Goal: Information Seeking & Learning: Learn about a topic

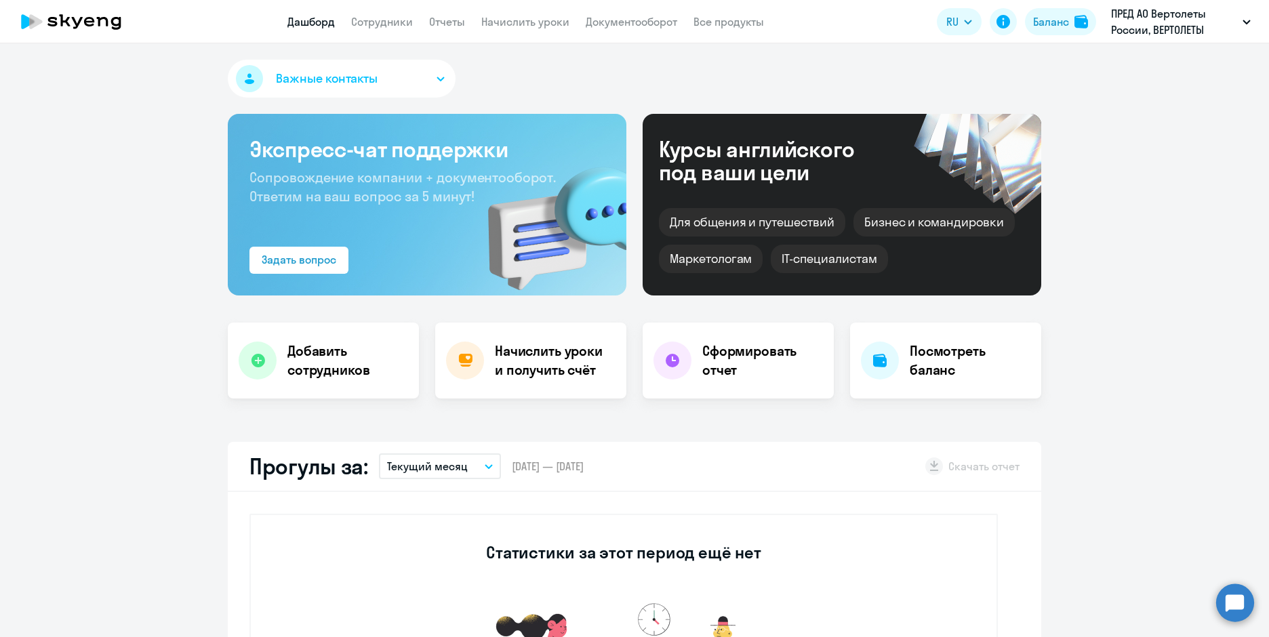
select select "30"
click at [379, 24] on link "Сотрудники" at bounding box center [382, 22] width 62 height 14
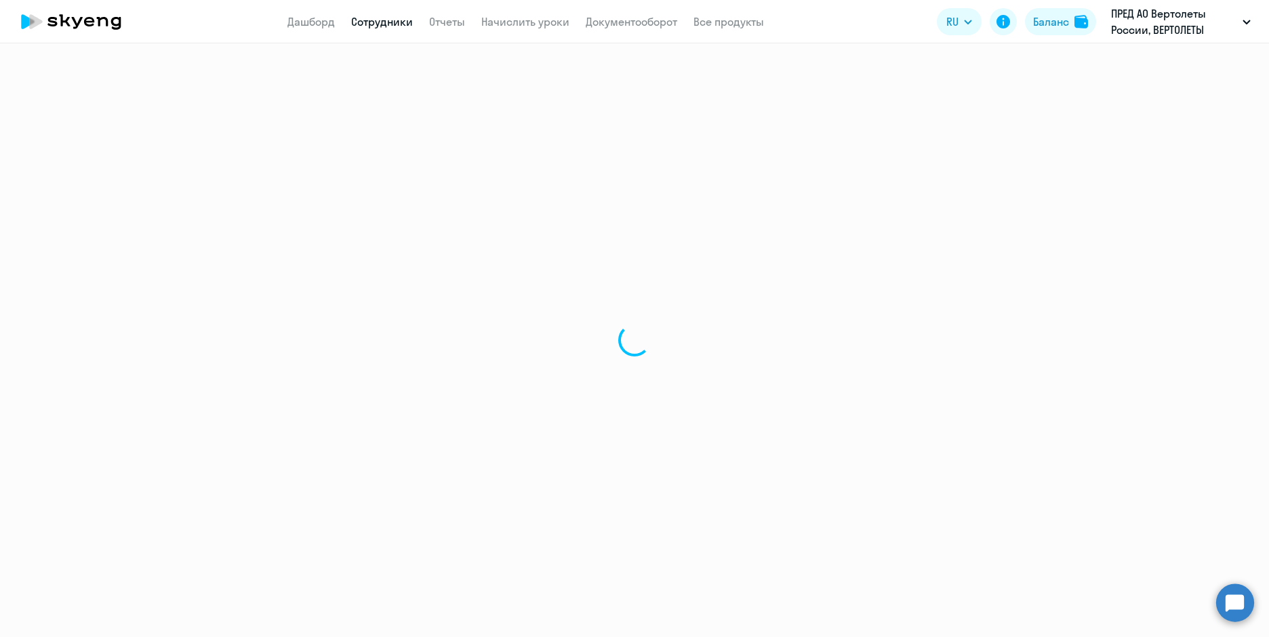
select select "30"
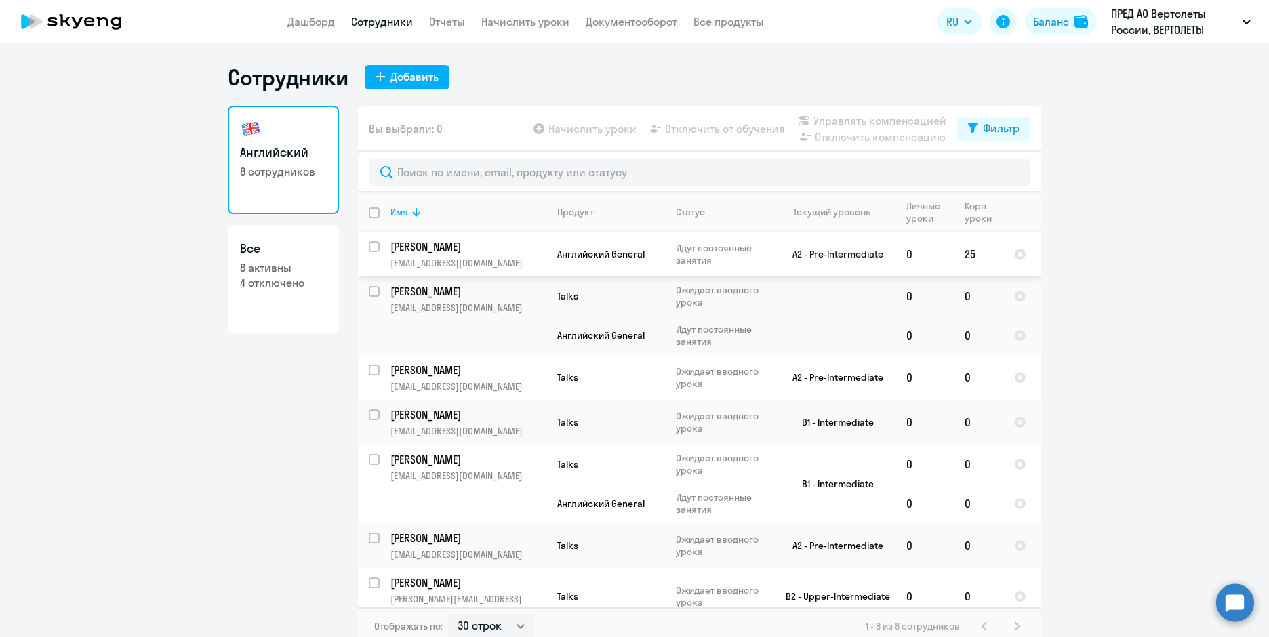
click at [515, 244] on p "[PERSON_NAME]" at bounding box center [467, 246] width 153 height 15
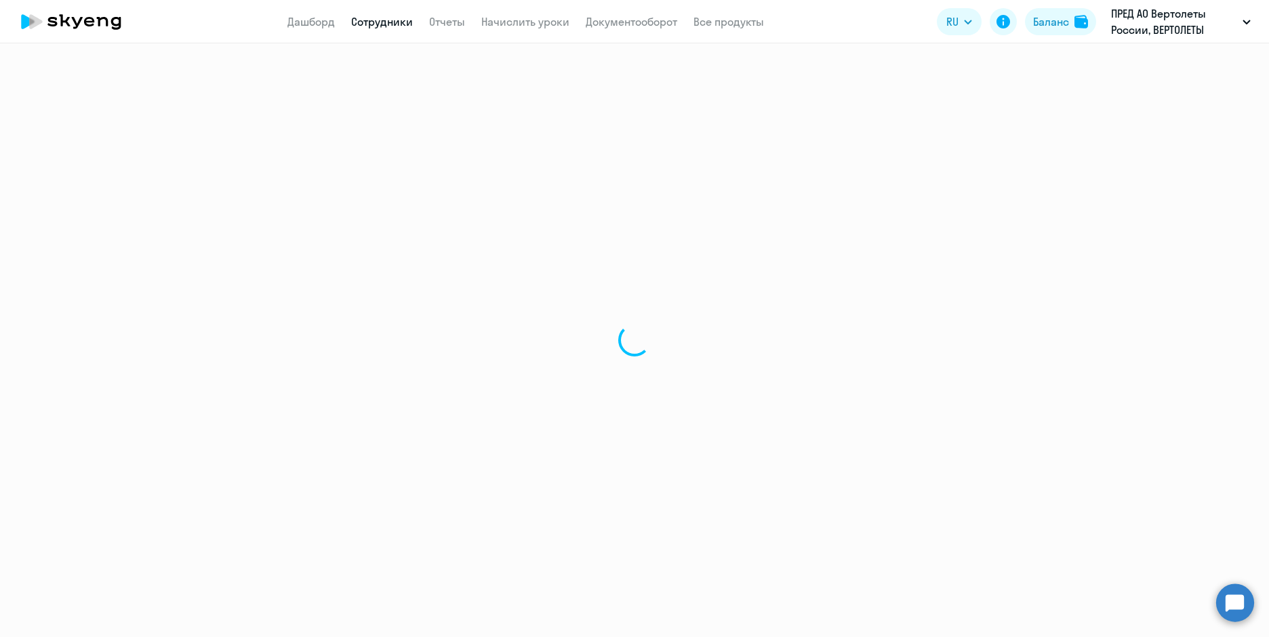
select select "english"
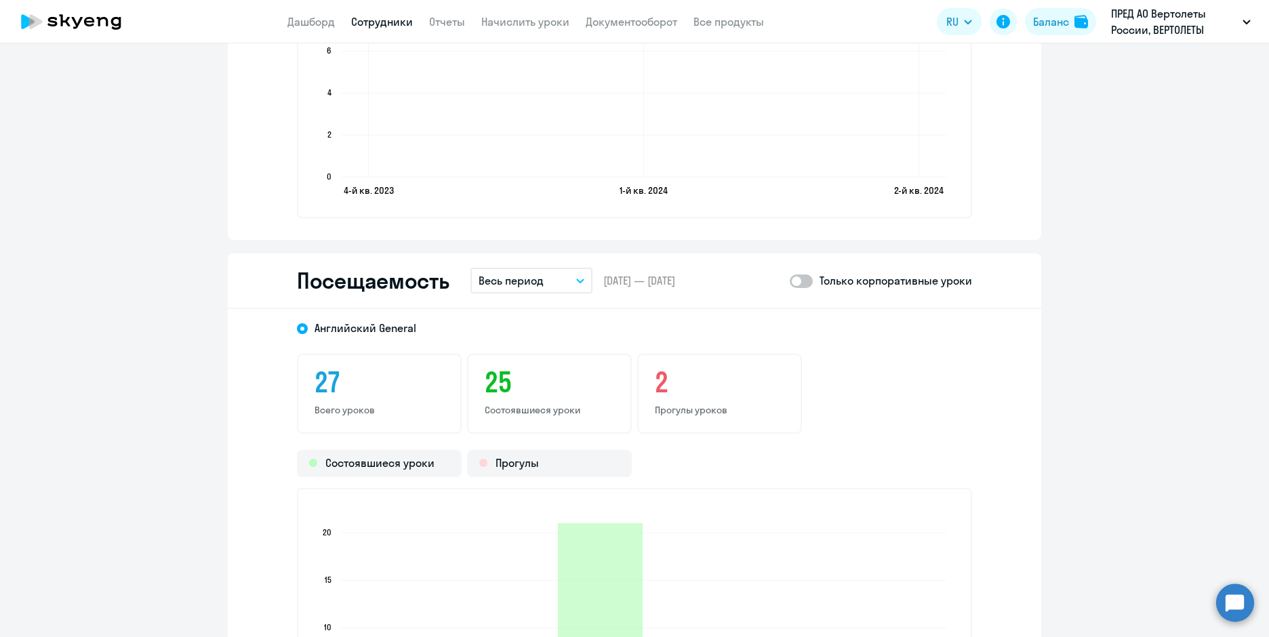
scroll to position [1627, 0]
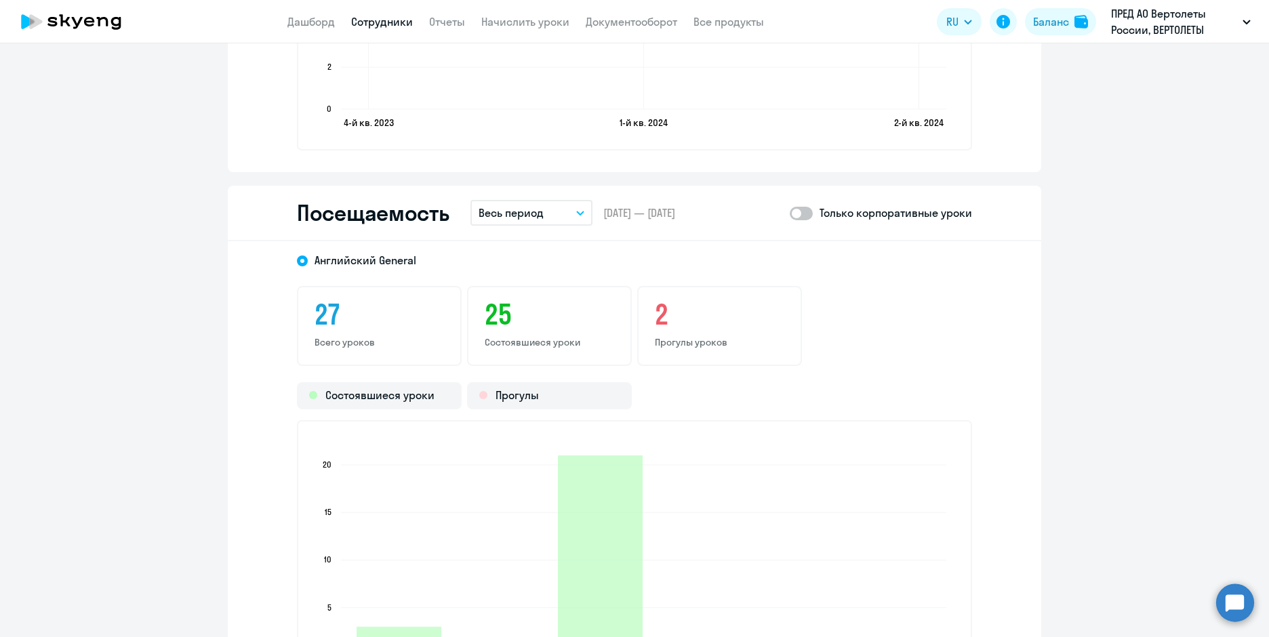
click at [582, 220] on button "Весь период" at bounding box center [532, 213] width 122 height 26
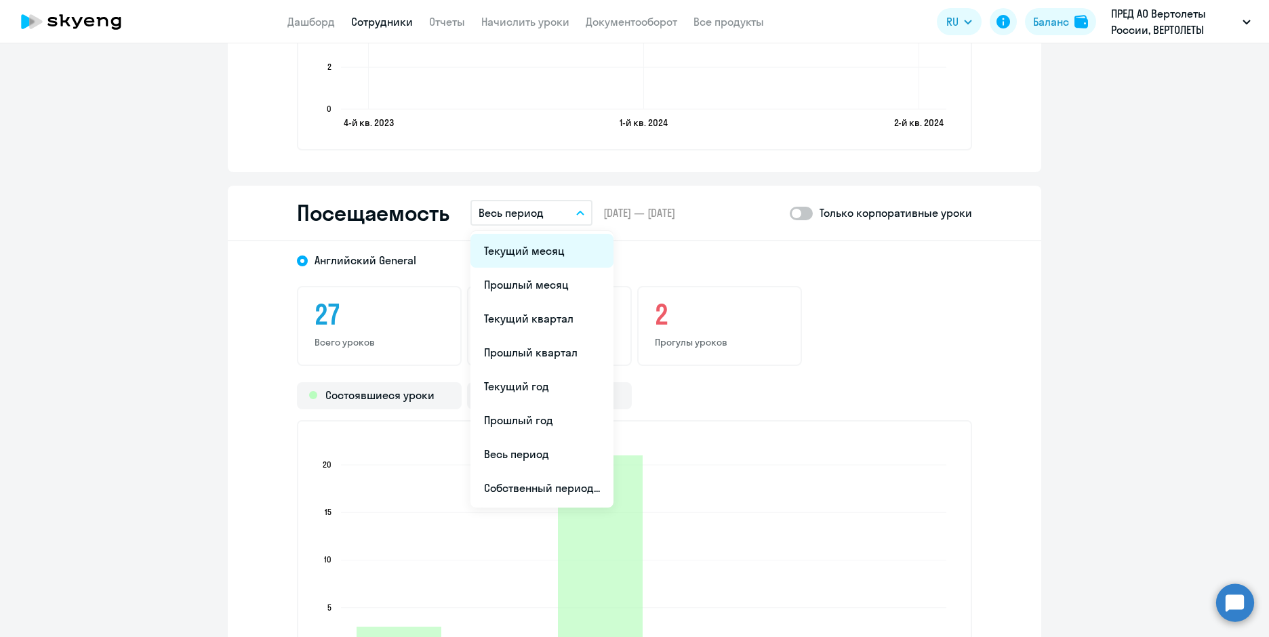
click at [566, 250] on li "Текущий месяц" at bounding box center [542, 251] width 143 height 34
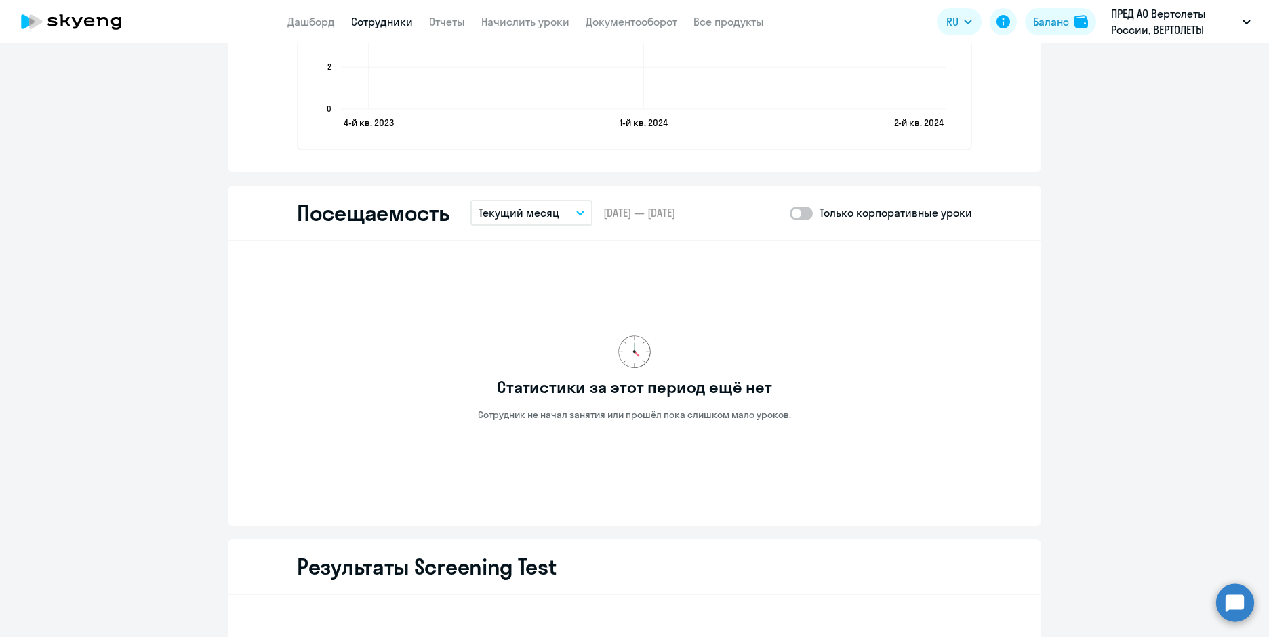
click at [570, 227] on div "Посещаемость Текущий месяц Текущий месяц Прошлый месяц Текущий квартал [GEOGRAP…" at bounding box center [635, 214] width 814 height 56
click at [574, 220] on button "Текущий месяц" at bounding box center [532, 213] width 122 height 26
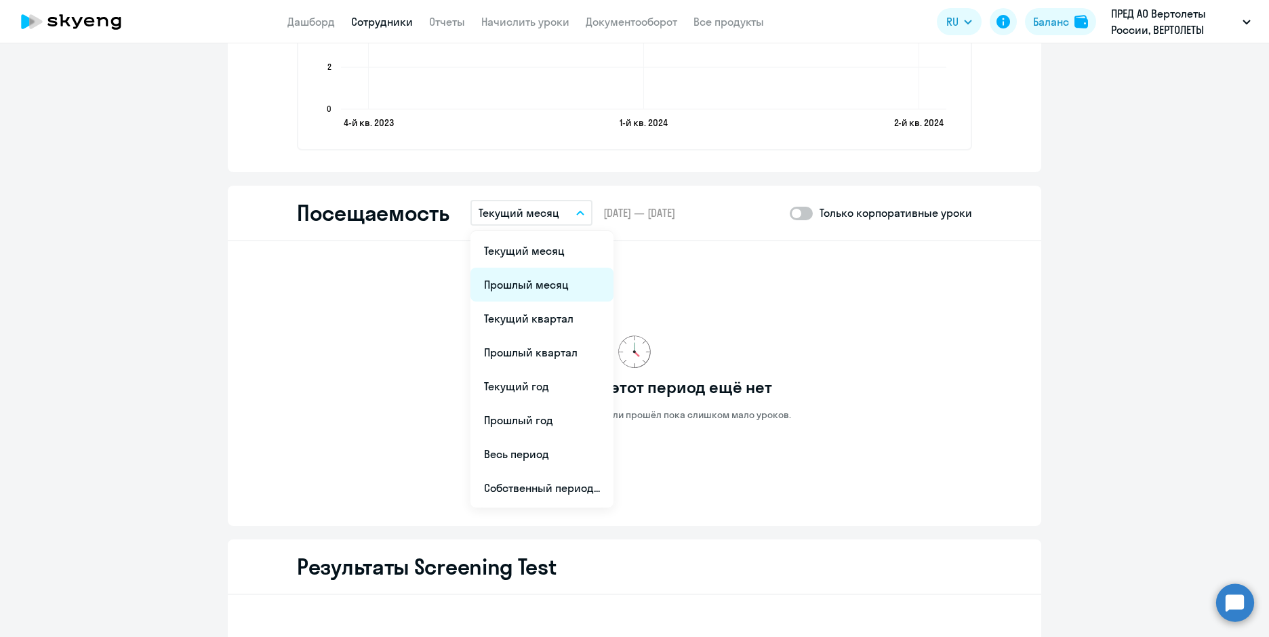
click at [553, 280] on li "Прошлый месяц" at bounding box center [542, 285] width 143 height 34
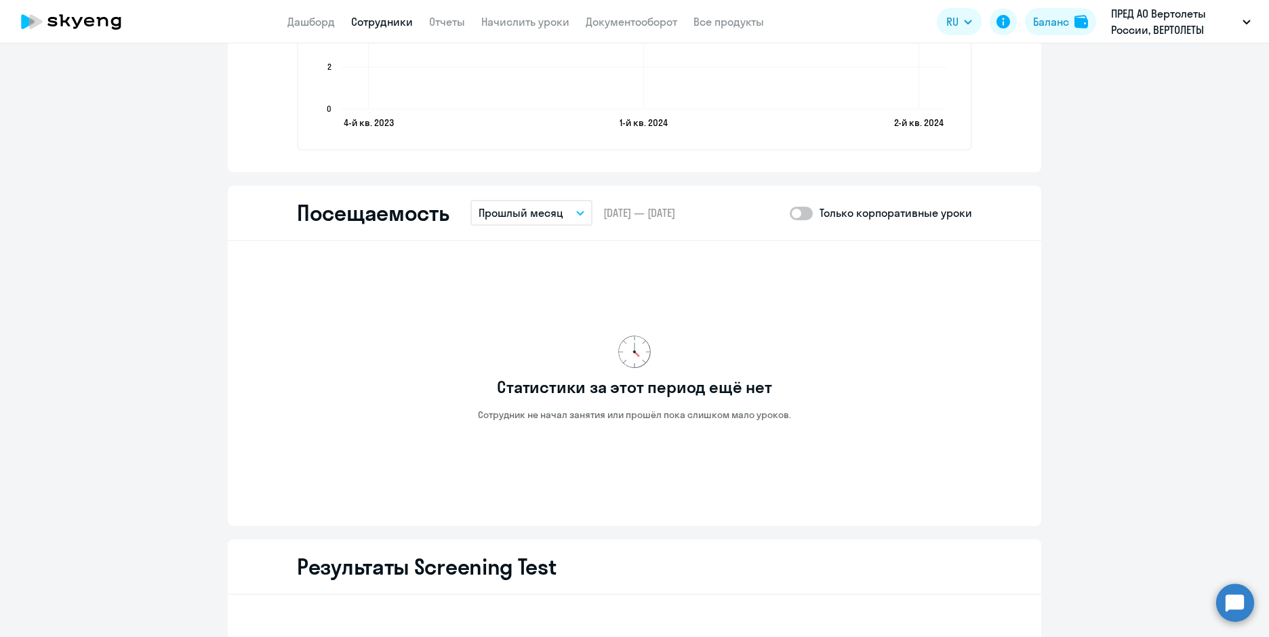
click at [572, 224] on button "Прошлый месяц" at bounding box center [532, 213] width 122 height 26
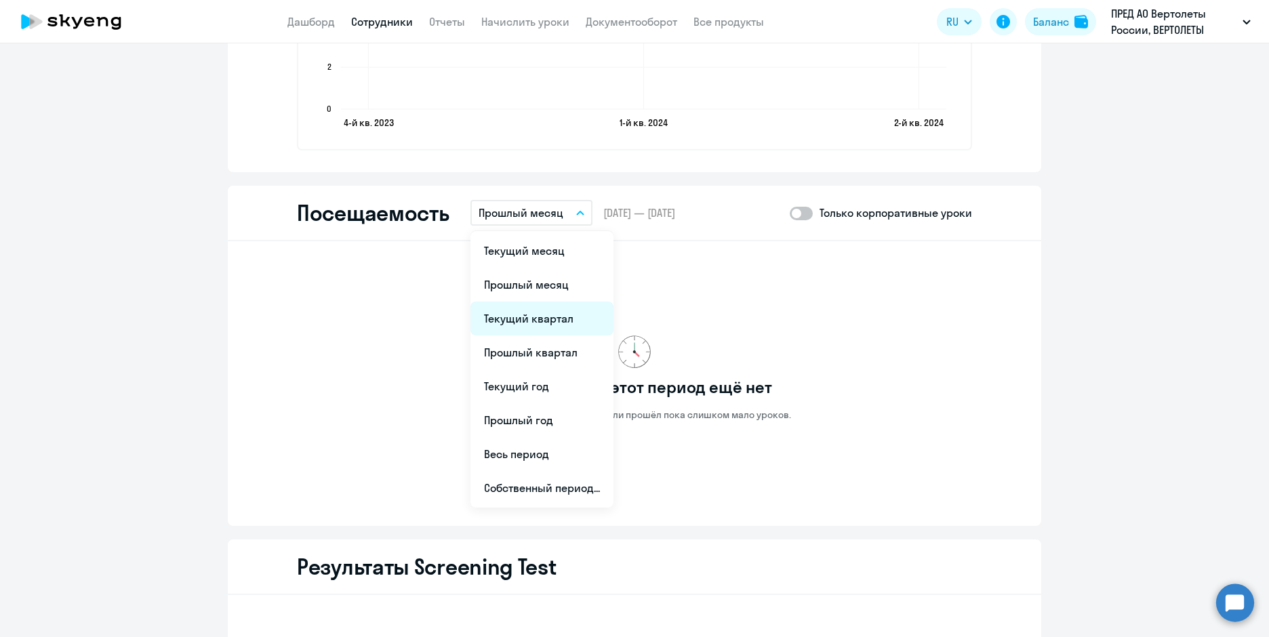
click at [551, 326] on li "Текущий квартал" at bounding box center [542, 319] width 143 height 34
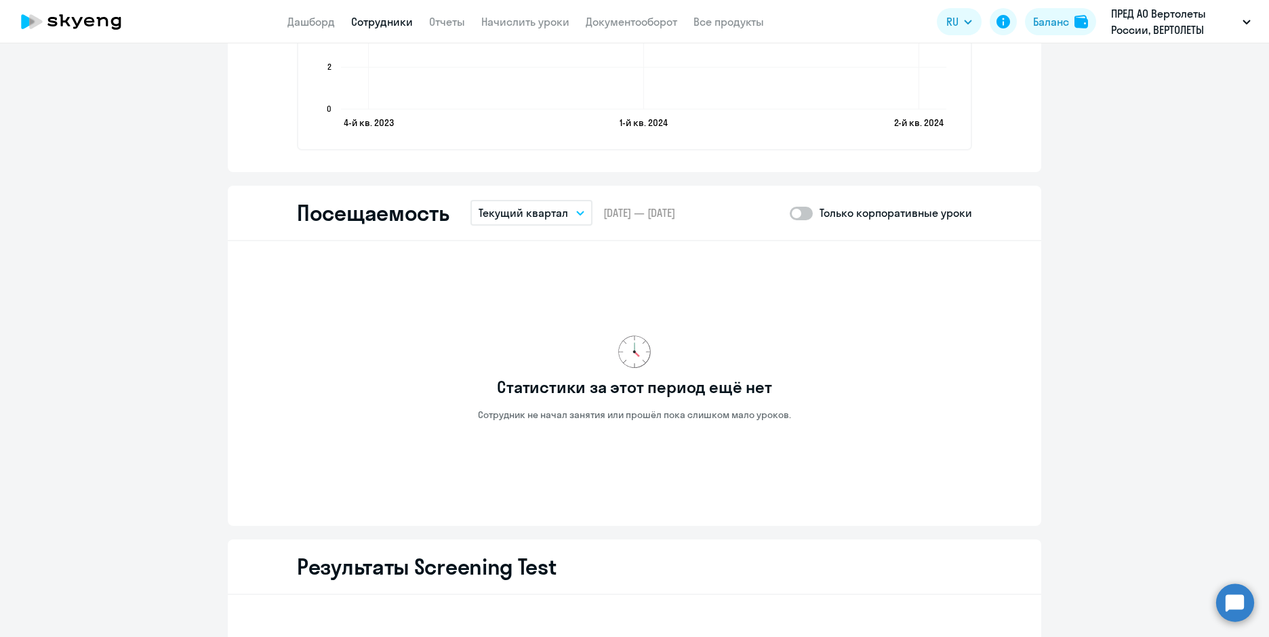
click at [572, 210] on button "Текущий квартал" at bounding box center [532, 213] width 122 height 26
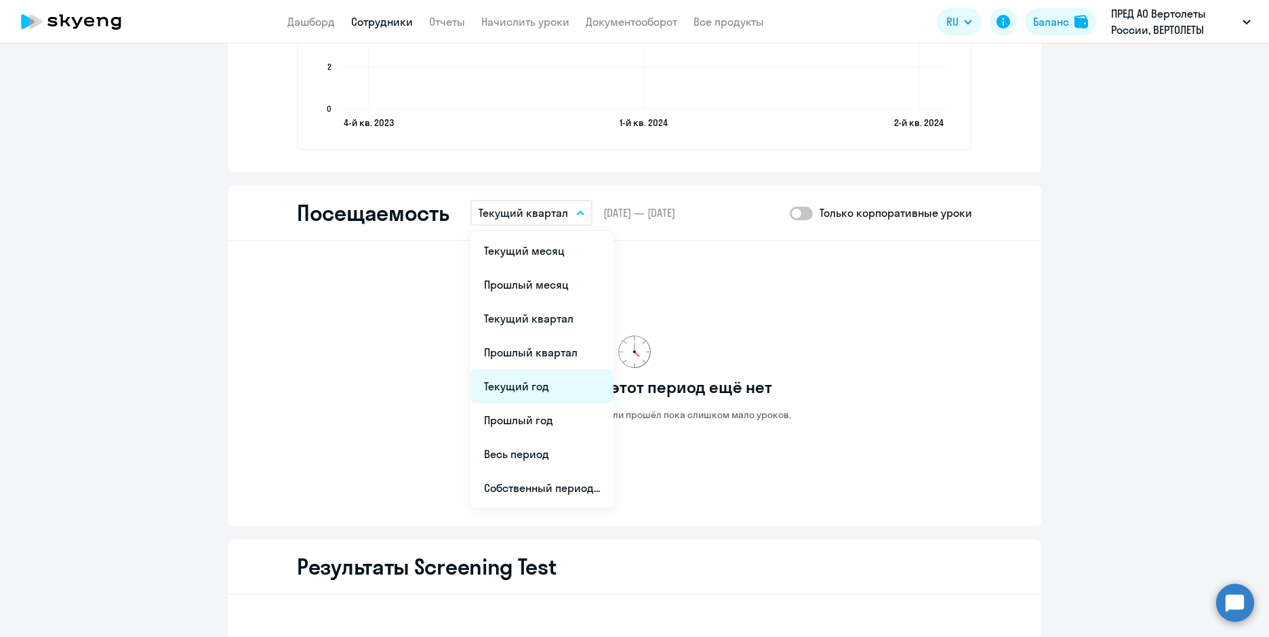
click at [538, 395] on li "Текущий год" at bounding box center [542, 387] width 143 height 34
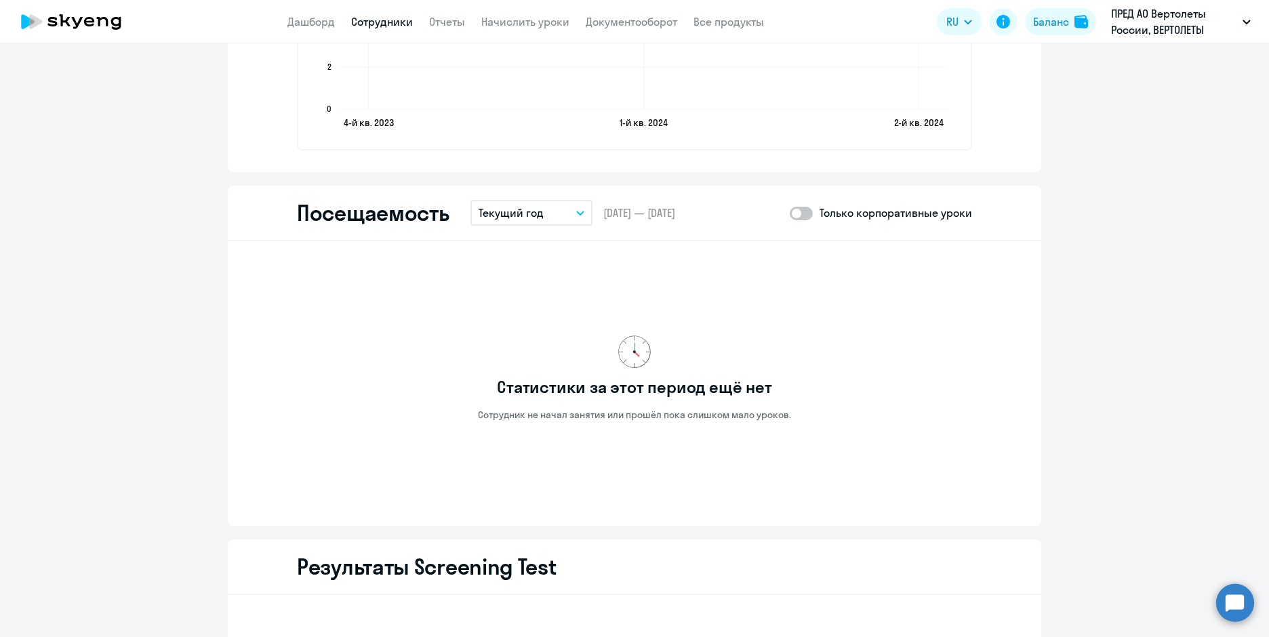
click at [572, 217] on button "Текущий год" at bounding box center [532, 213] width 122 height 26
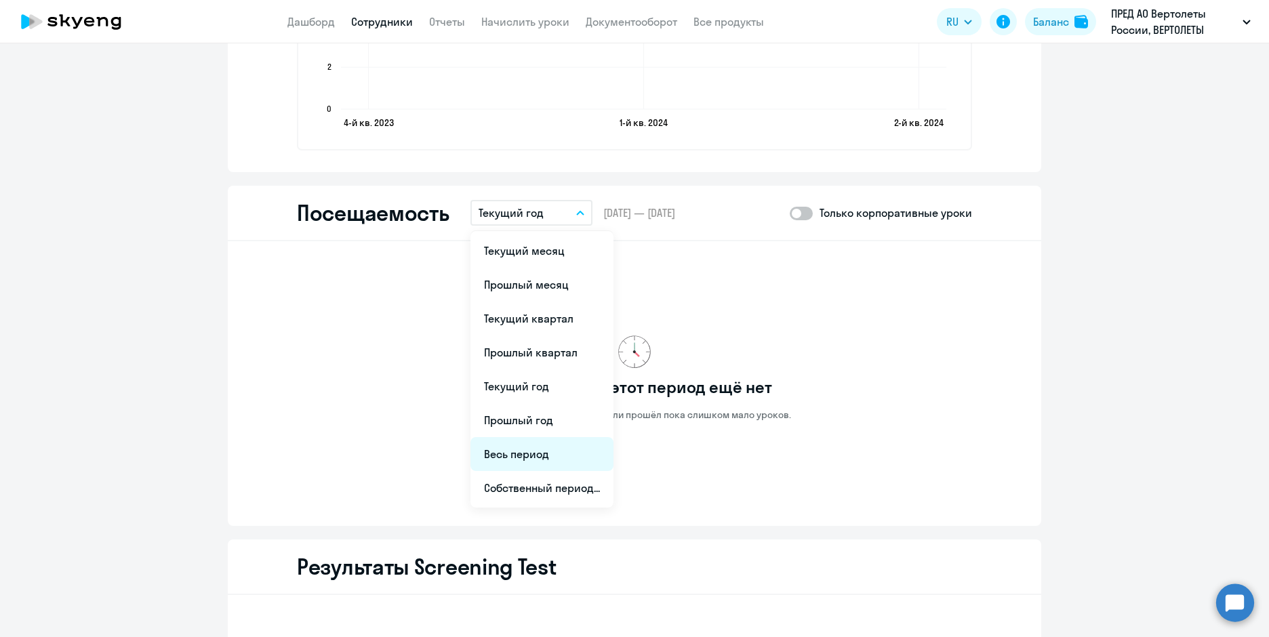
click at [520, 454] on li "Весь период" at bounding box center [542, 454] width 143 height 34
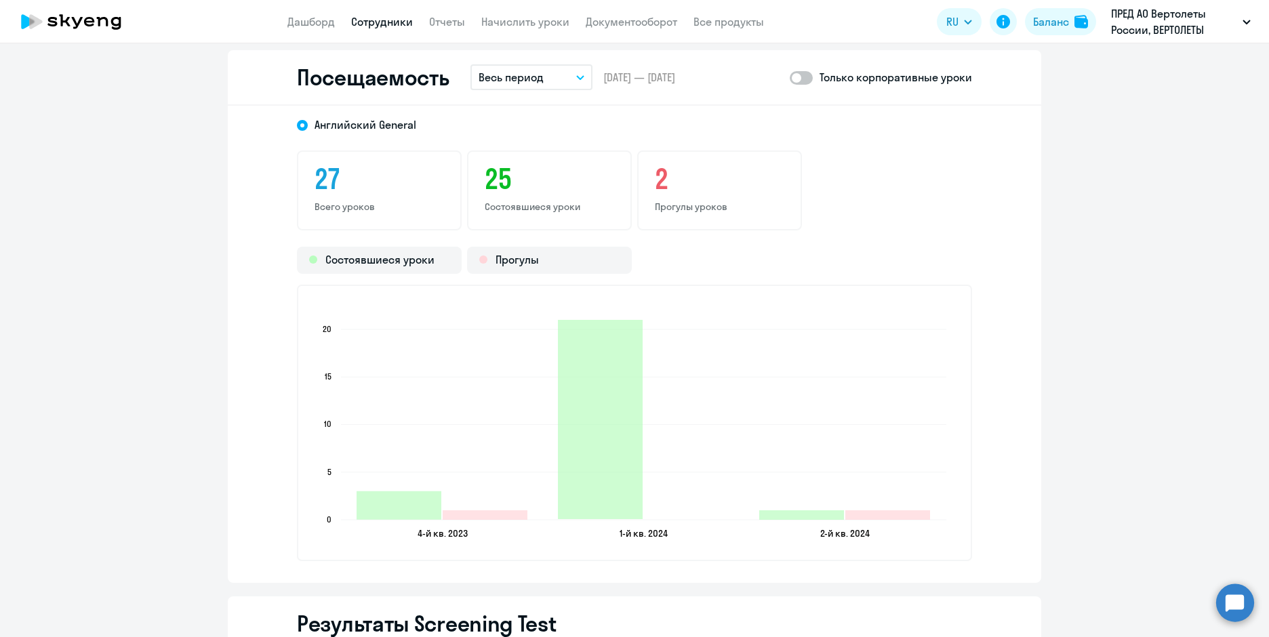
scroll to position [1899, 0]
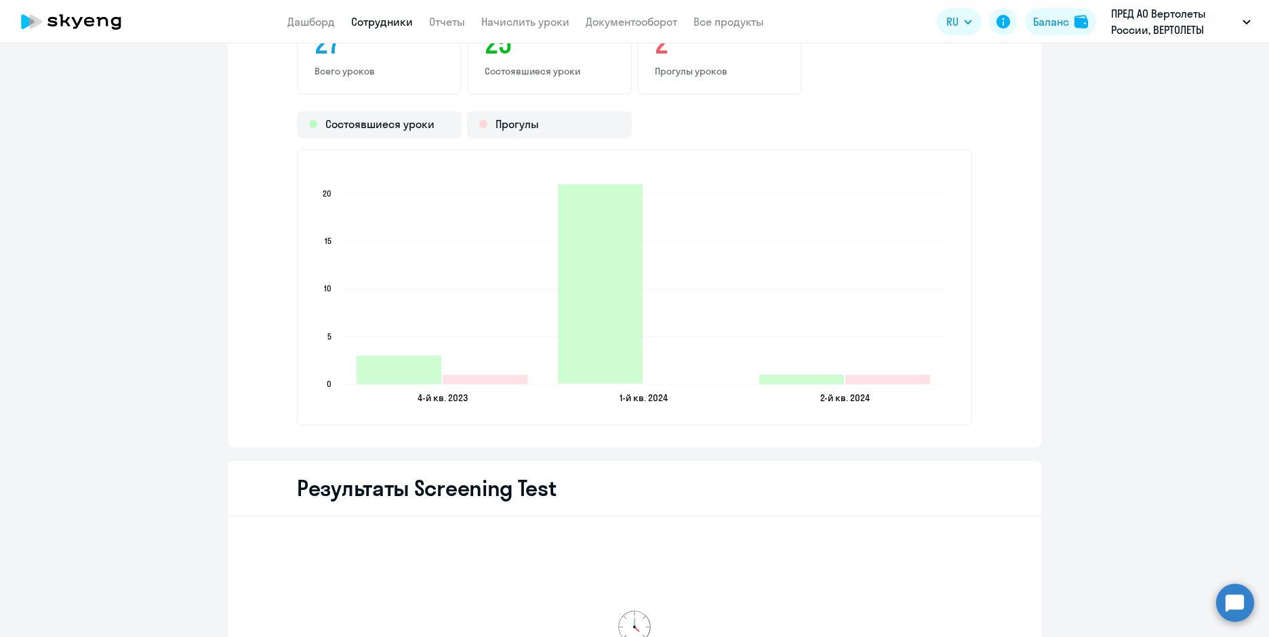
drag, startPoint x: 831, startPoint y: 332, endPoint x: 721, endPoint y: 331, distance: 109.2
click at [721, 331] on icon "4-й кв. 2023 4-й кв. 2023 1-й кв. 2024 1-й кв. 2024 2-й кв. 2024 2-й кв. 2024 0…" at bounding box center [635, 287] width 644 height 239
click at [726, 351] on icon "4-й кв. 2023 4-й кв. 2023 1-й кв. 2024 1-й кв. 2024 2-й кв. 2024 2-й кв. 2024 0…" at bounding box center [635, 287] width 644 height 239
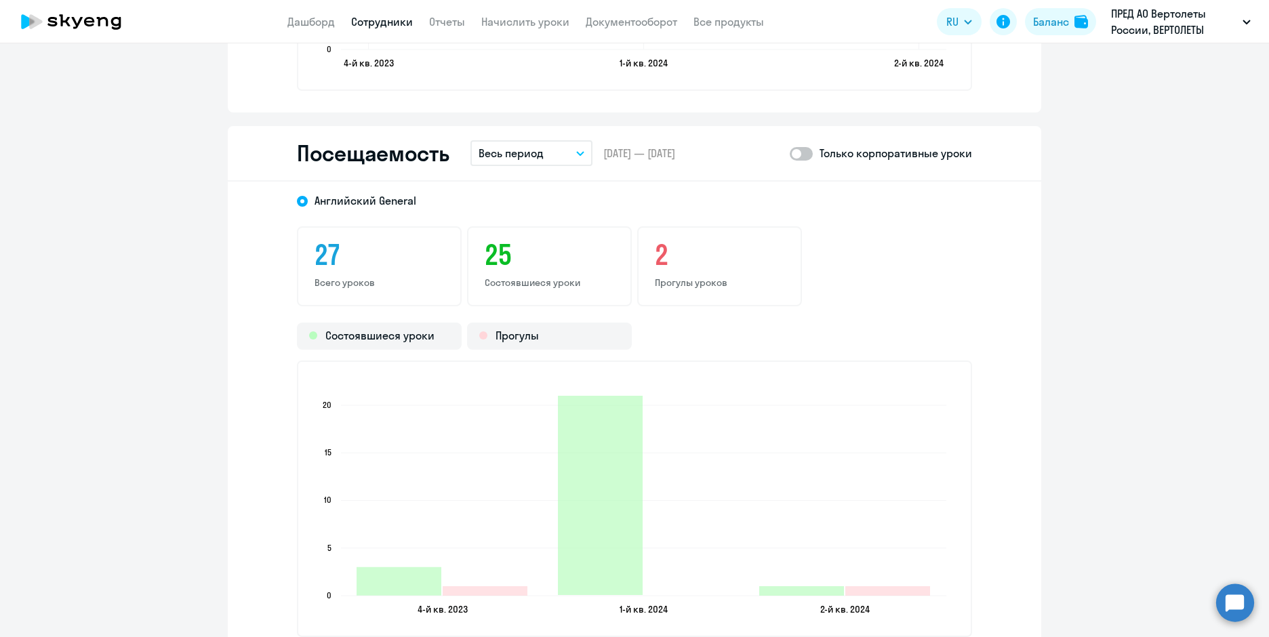
scroll to position [1619, 0]
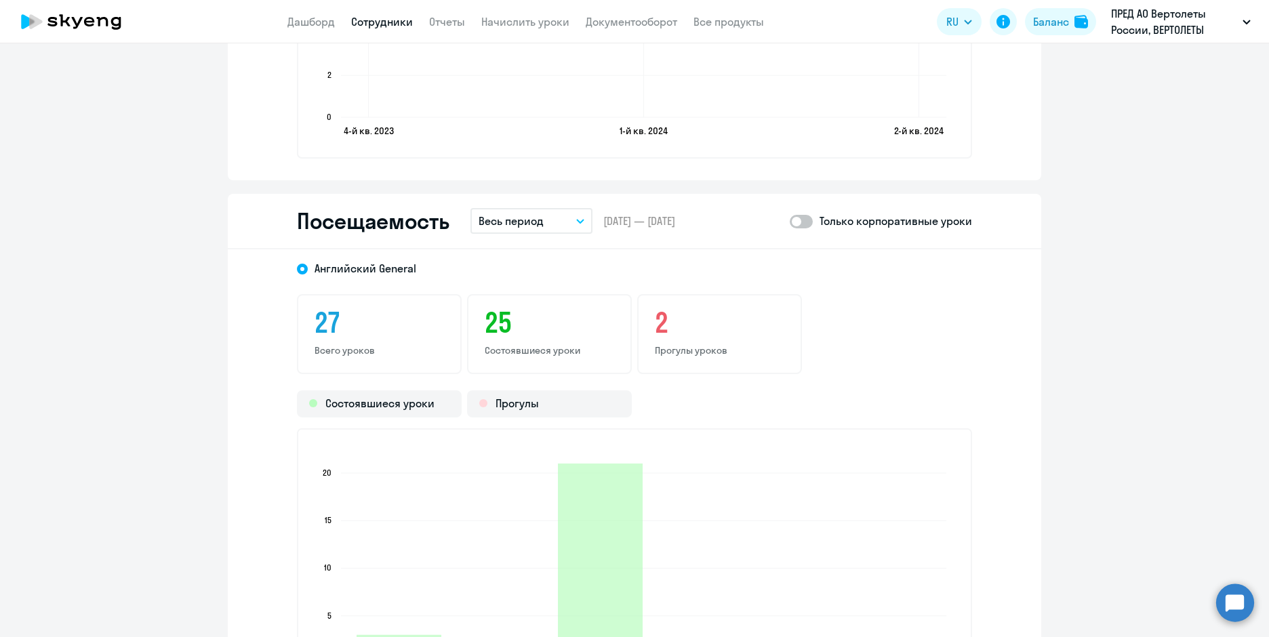
click at [794, 222] on span at bounding box center [801, 222] width 23 height 14
click at [790, 222] on input "checkbox" at bounding box center [789, 221] width 1 height 1
checkbox input "true"
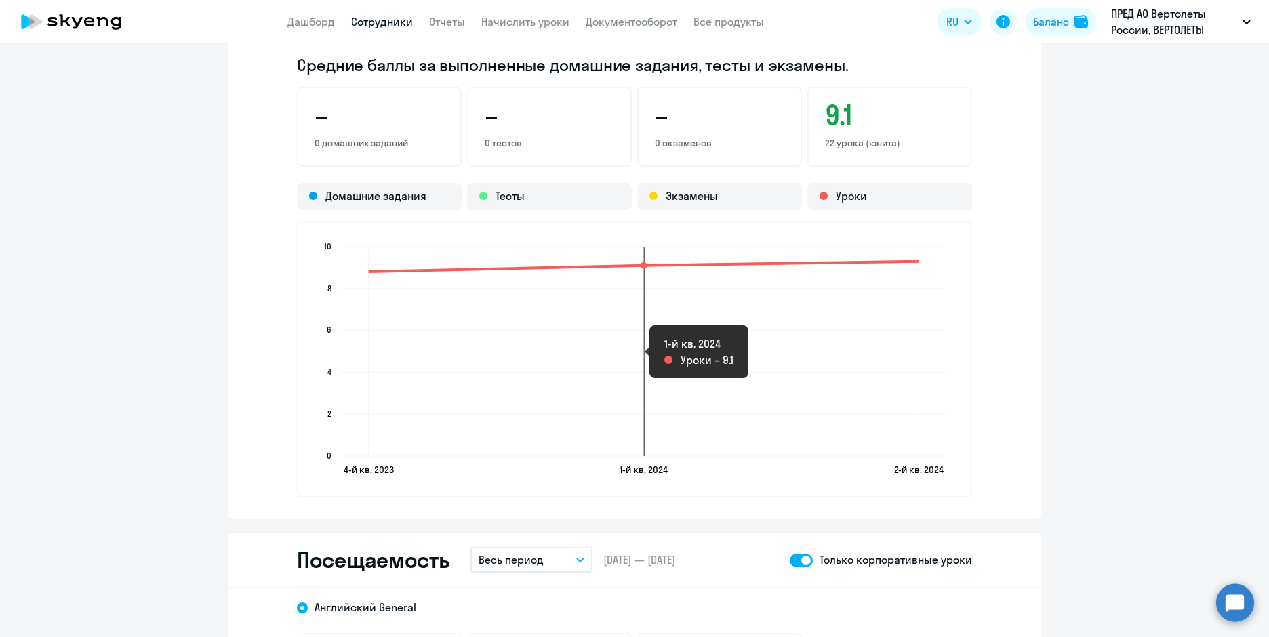
scroll to position [1212, 0]
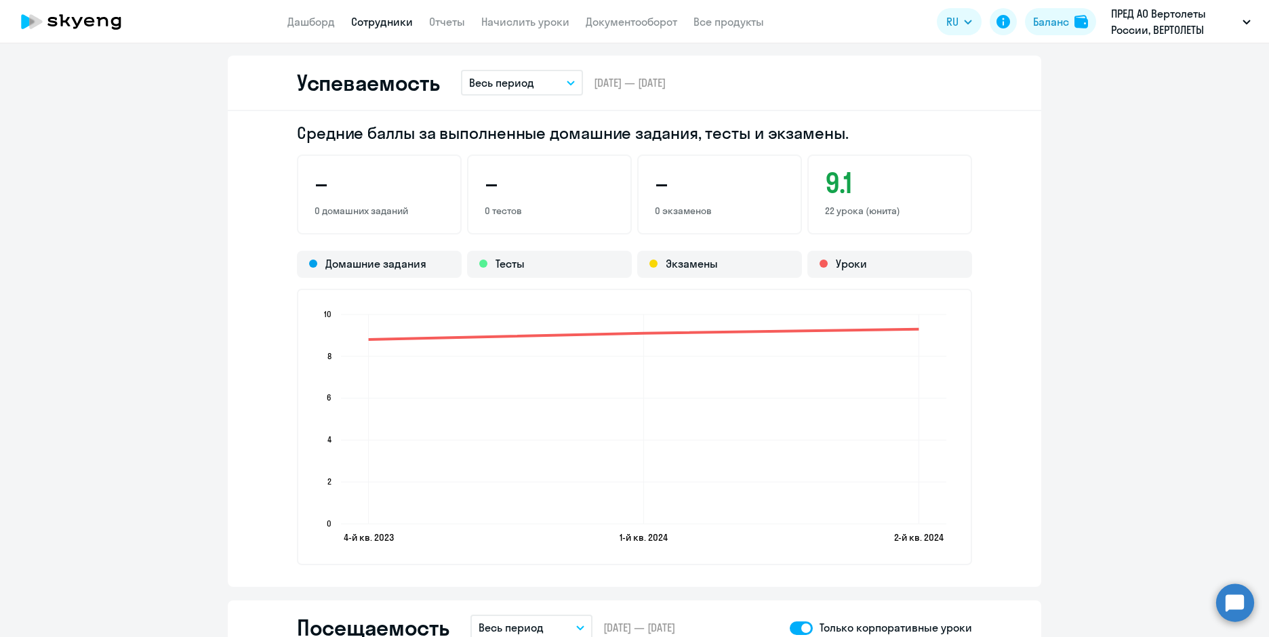
click at [572, 81] on button "Весь период" at bounding box center [522, 83] width 122 height 26
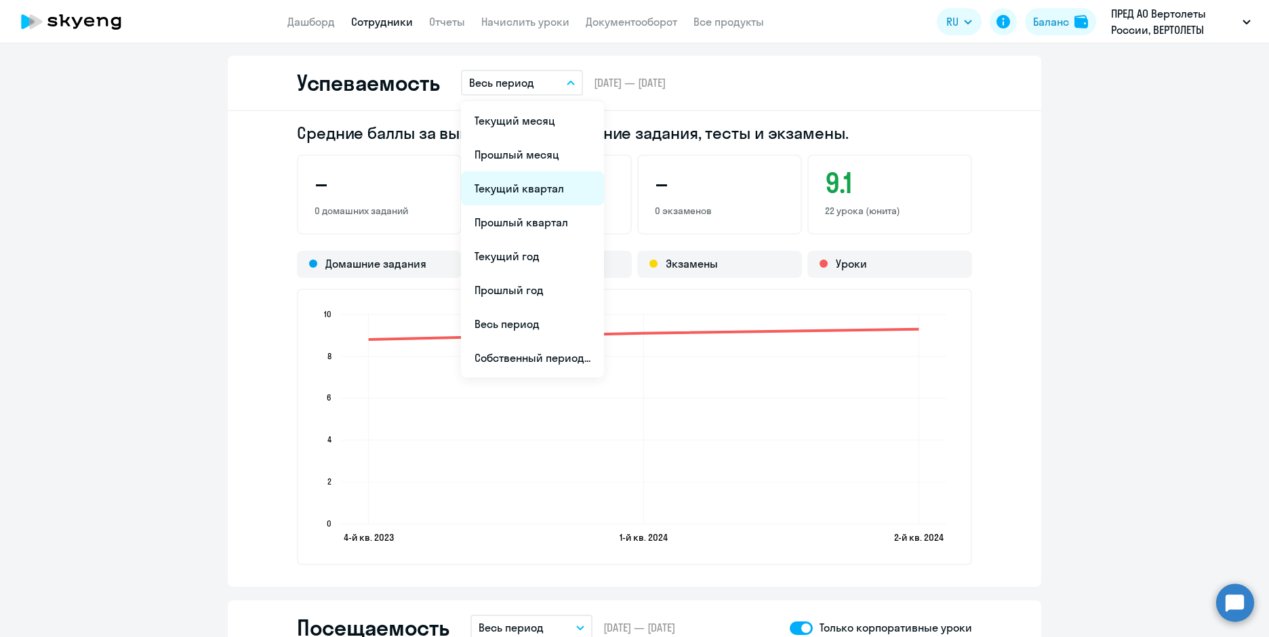
click at [523, 187] on li "Текущий квартал" at bounding box center [532, 189] width 143 height 34
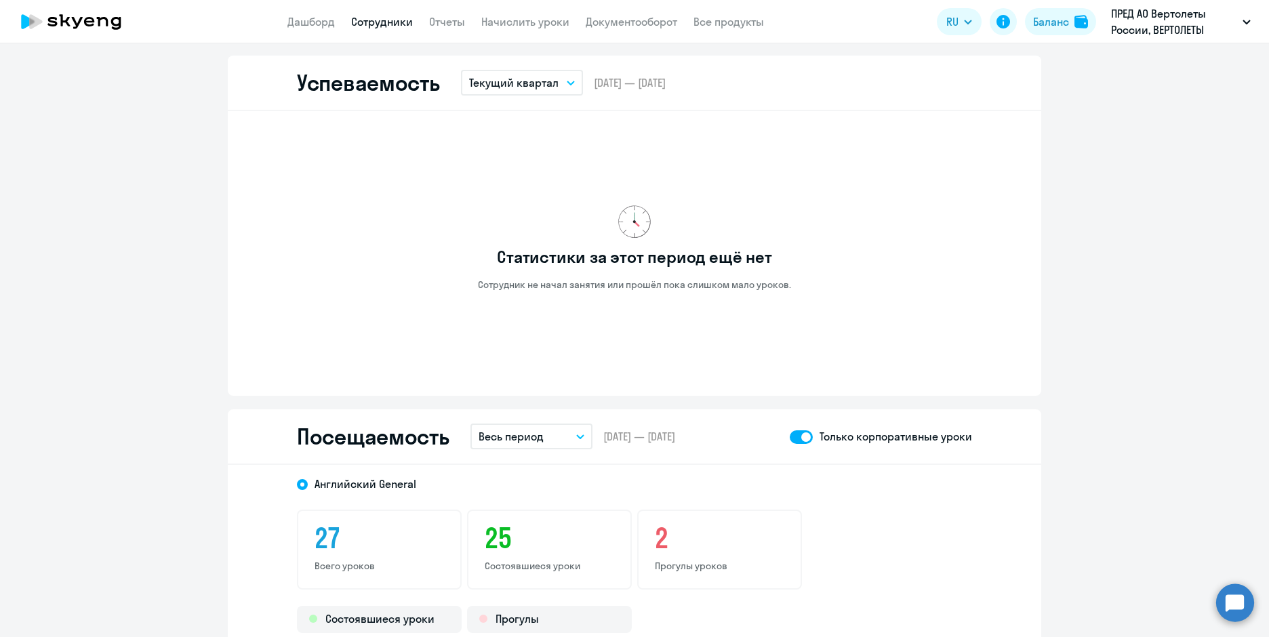
click at [560, 90] on button "Текущий квартал" at bounding box center [522, 83] width 122 height 26
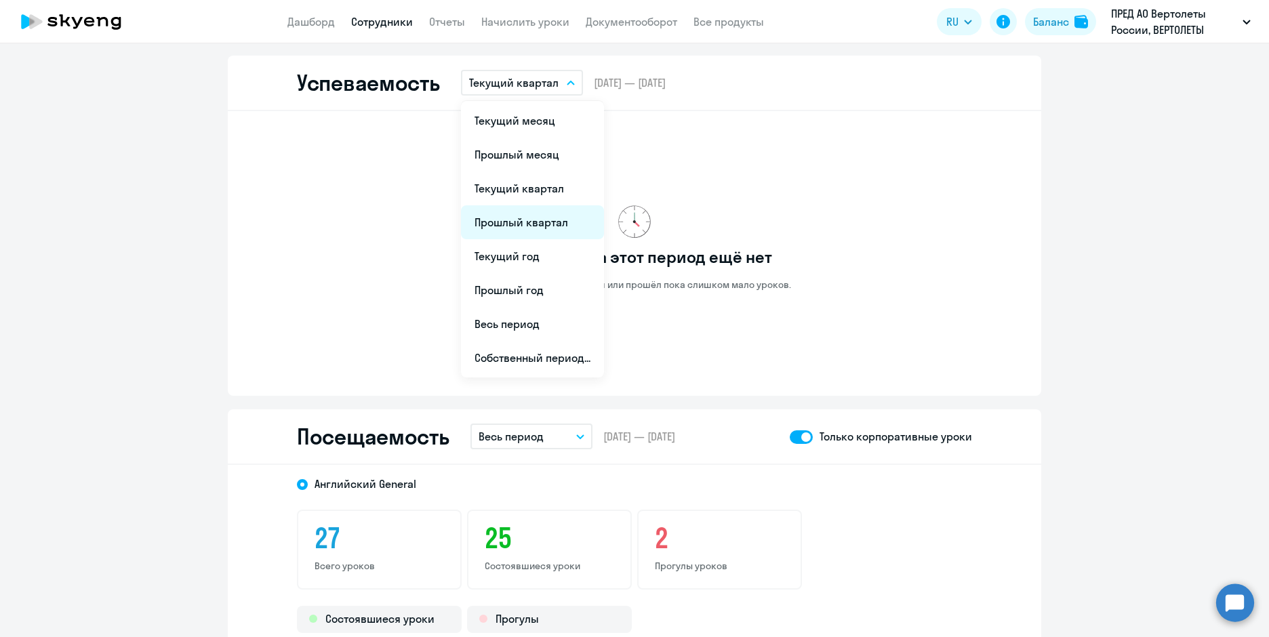
click at [547, 222] on li "Прошлый квартал" at bounding box center [532, 222] width 143 height 34
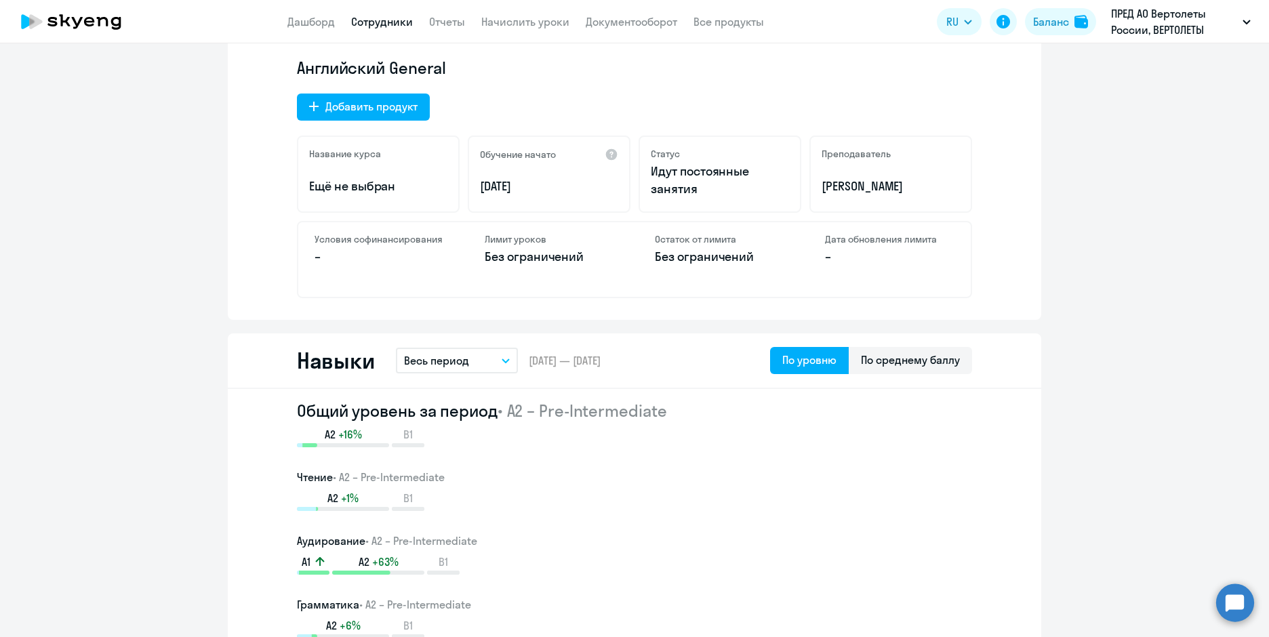
scroll to position [534, 0]
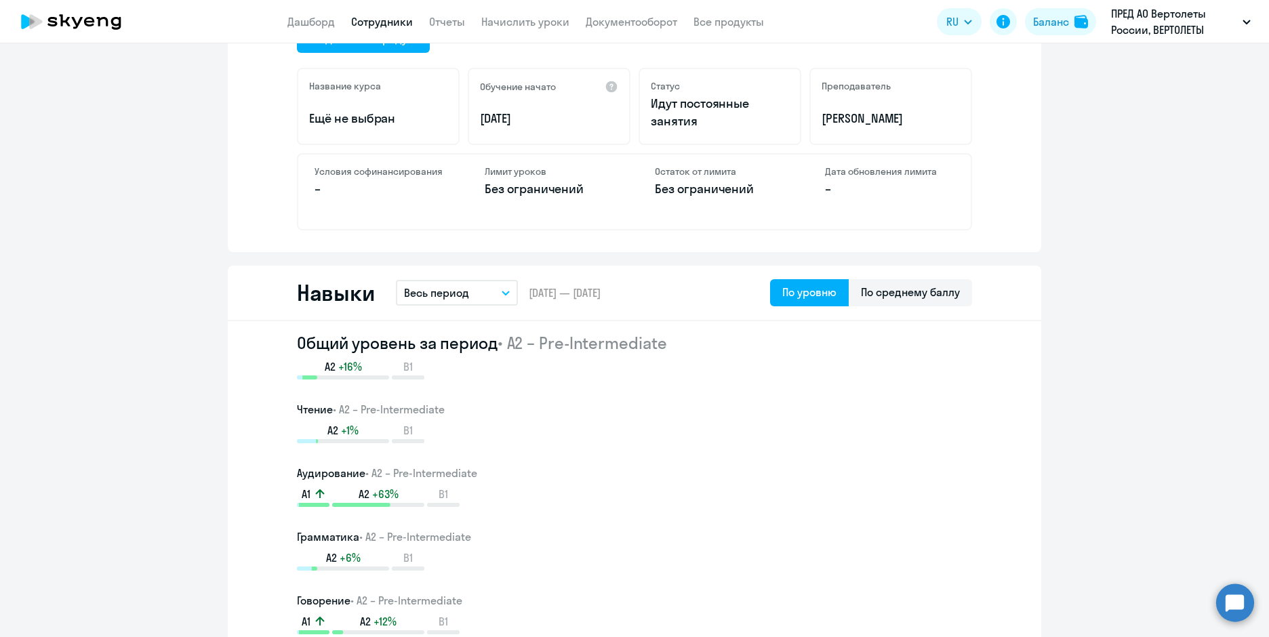
click at [505, 292] on button "Весь период" at bounding box center [457, 293] width 122 height 26
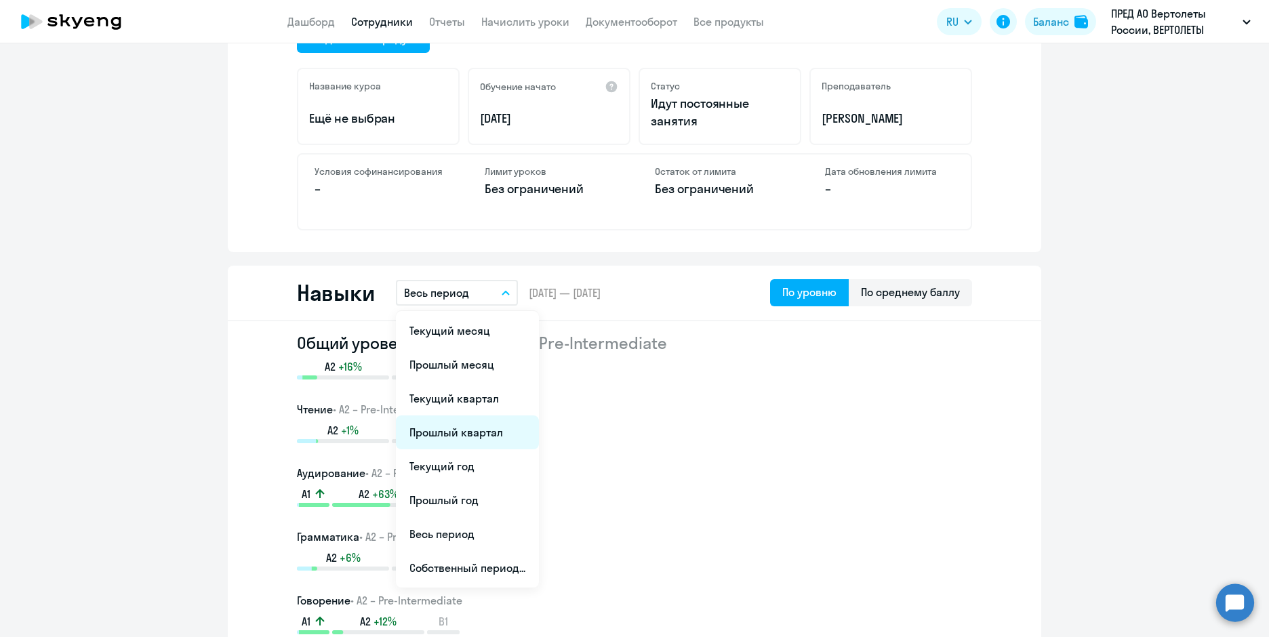
click at [489, 440] on li "Прошлый квартал" at bounding box center [467, 433] width 143 height 34
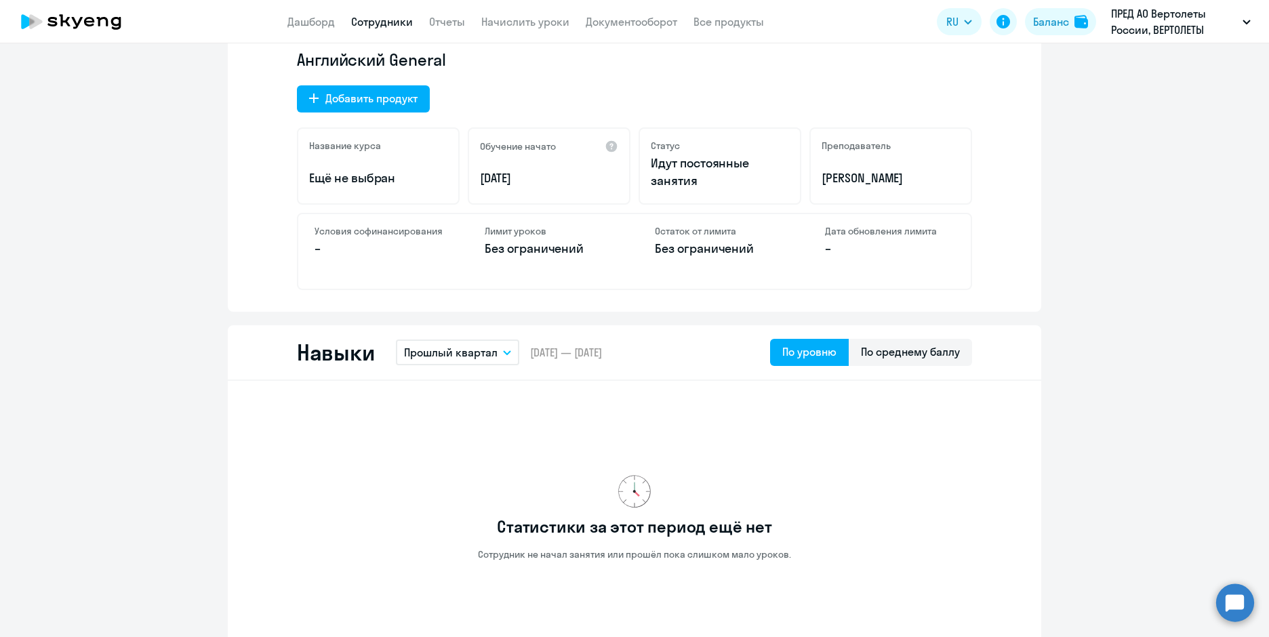
scroll to position [0, 0]
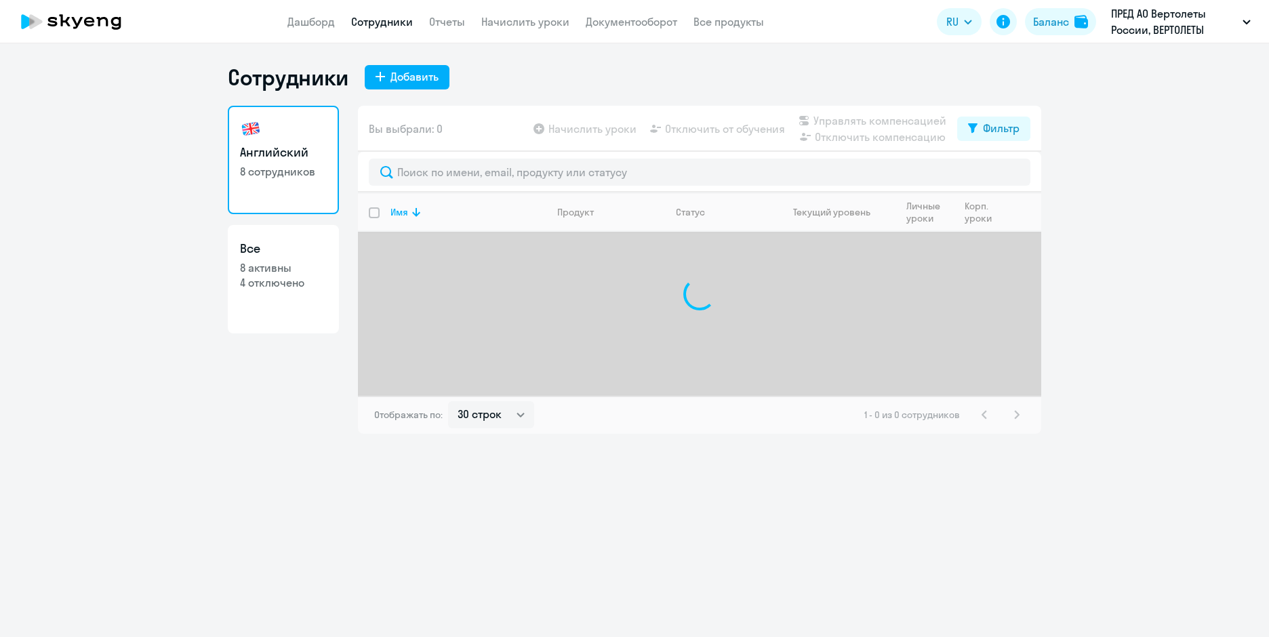
select select "30"
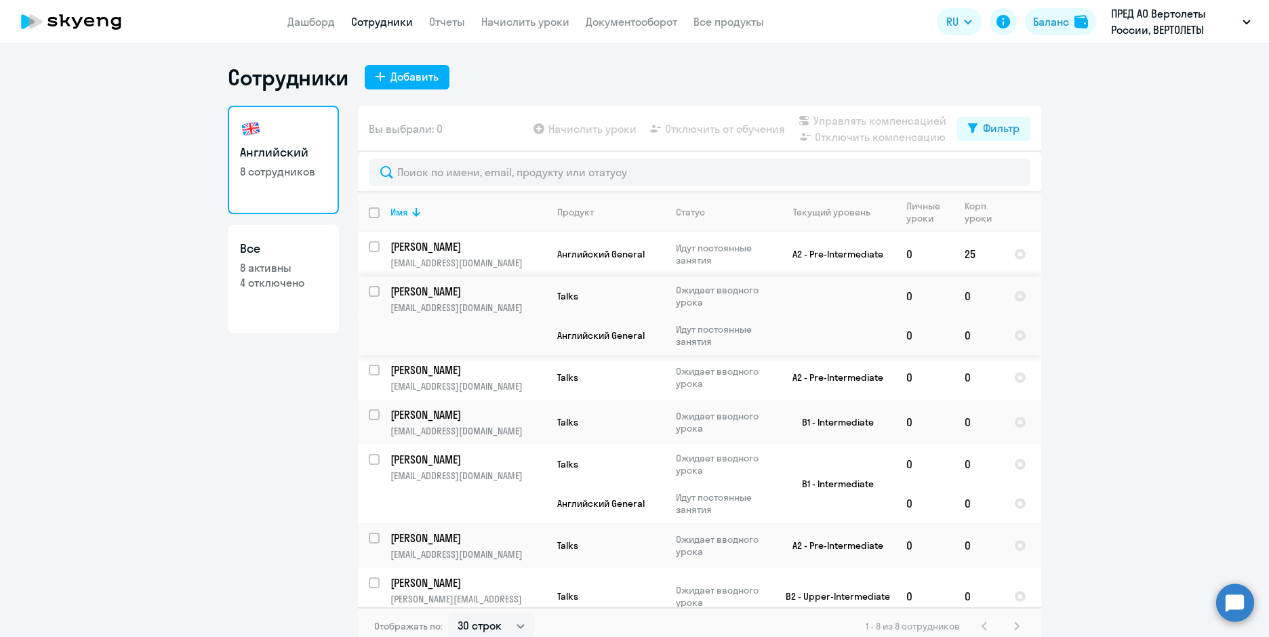
scroll to position [84, 0]
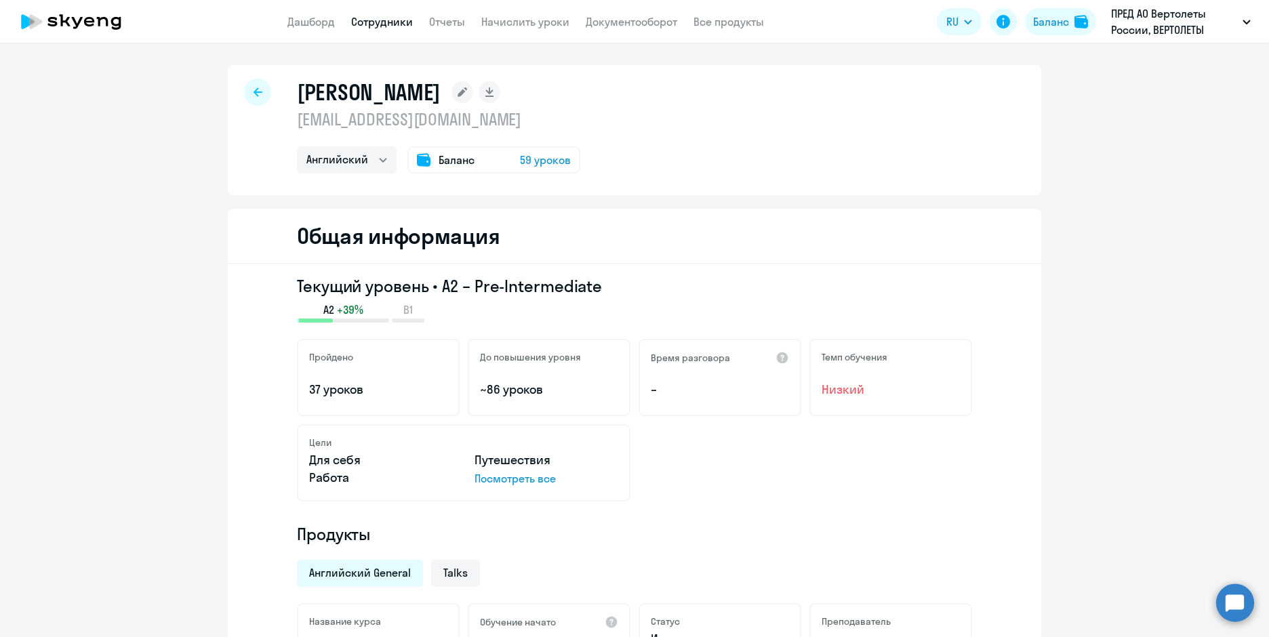
select select "english"
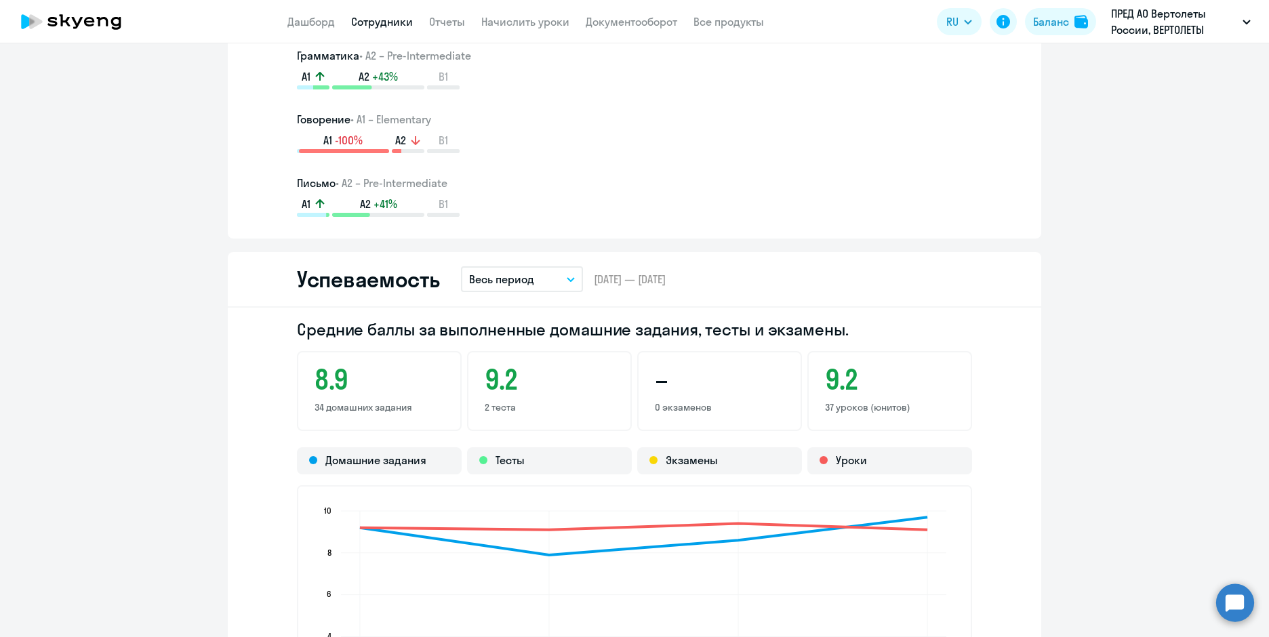
scroll to position [1085, 0]
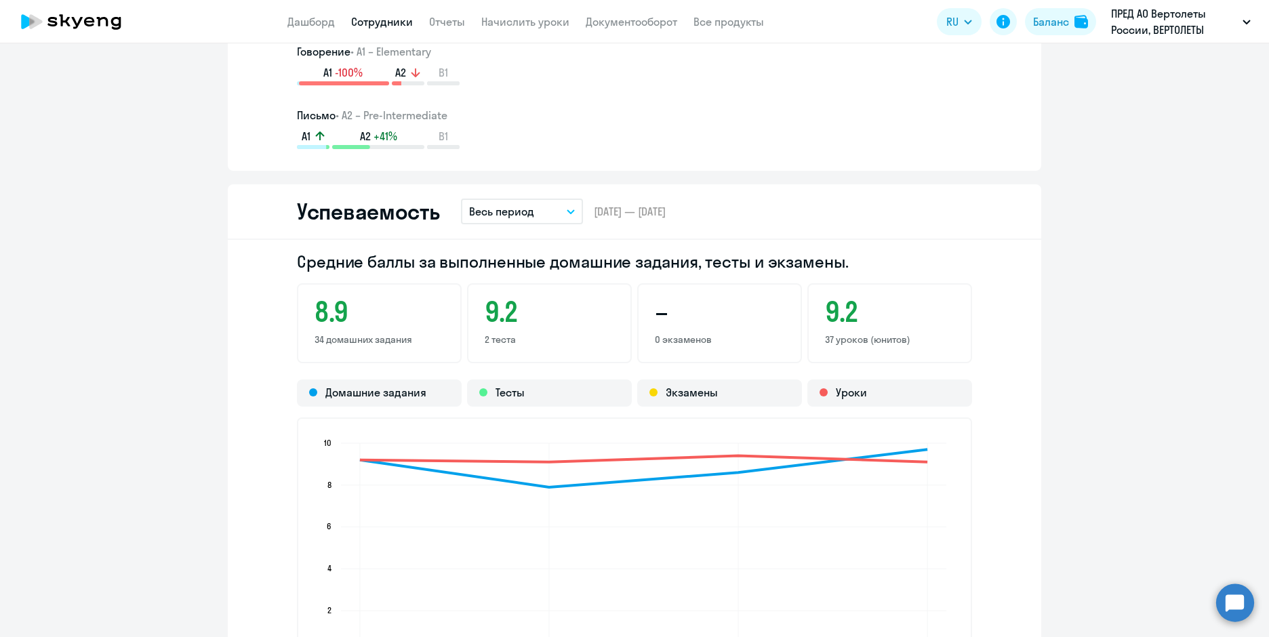
click at [567, 210] on icon "button" at bounding box center [571, 212] width 8 height 5
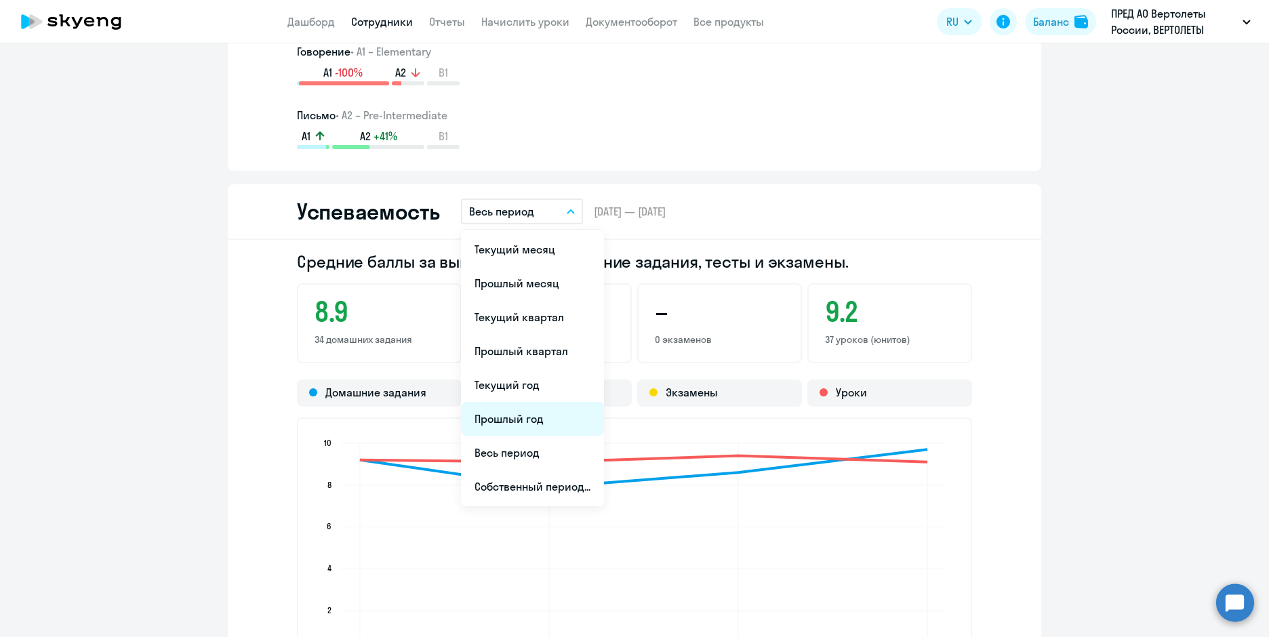
click at [542, 430] on li "Прошлый год" at bounding box center [532, 419] width 143 height 34
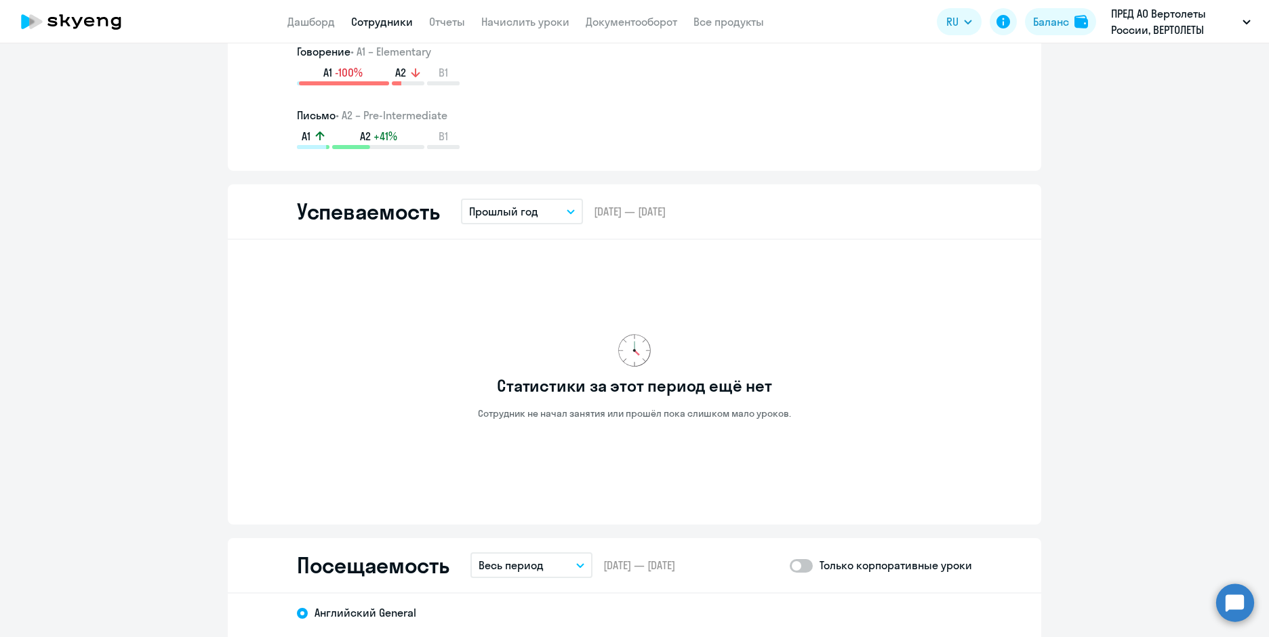
click at [566, 223] on button "Прошлый год" at bounding box center [522, 212] width 122 height 26
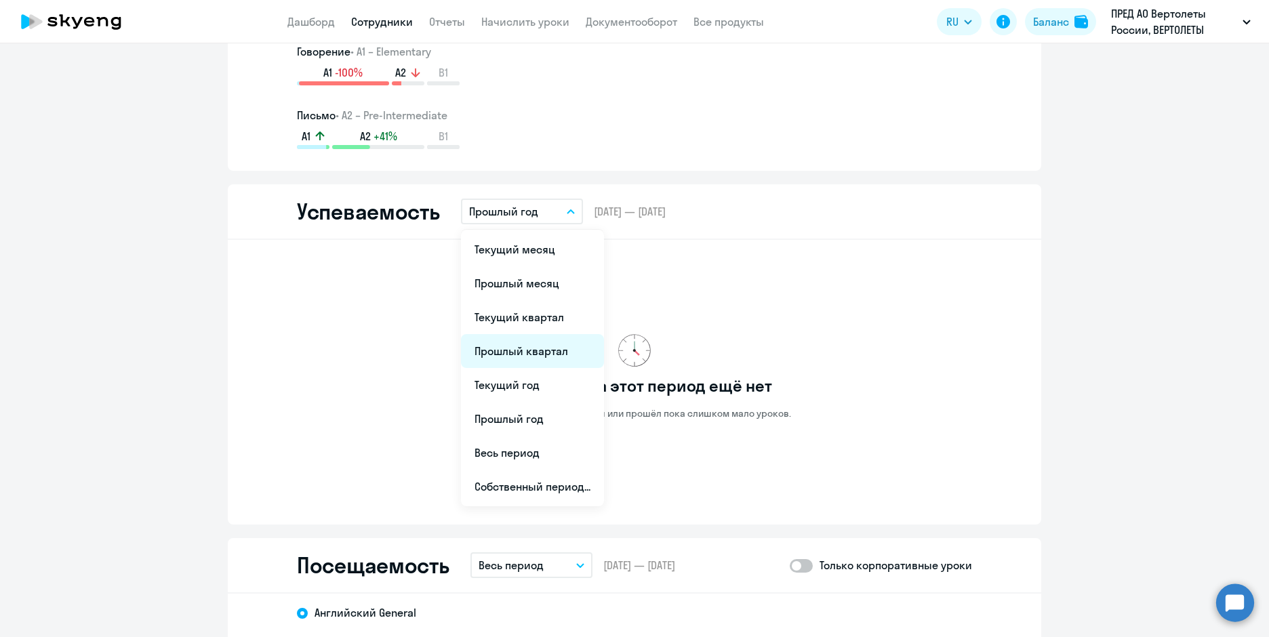
click at [539, 343] on li "Прошлый квартал" at bounding box center [532, 351] width 143 height 34
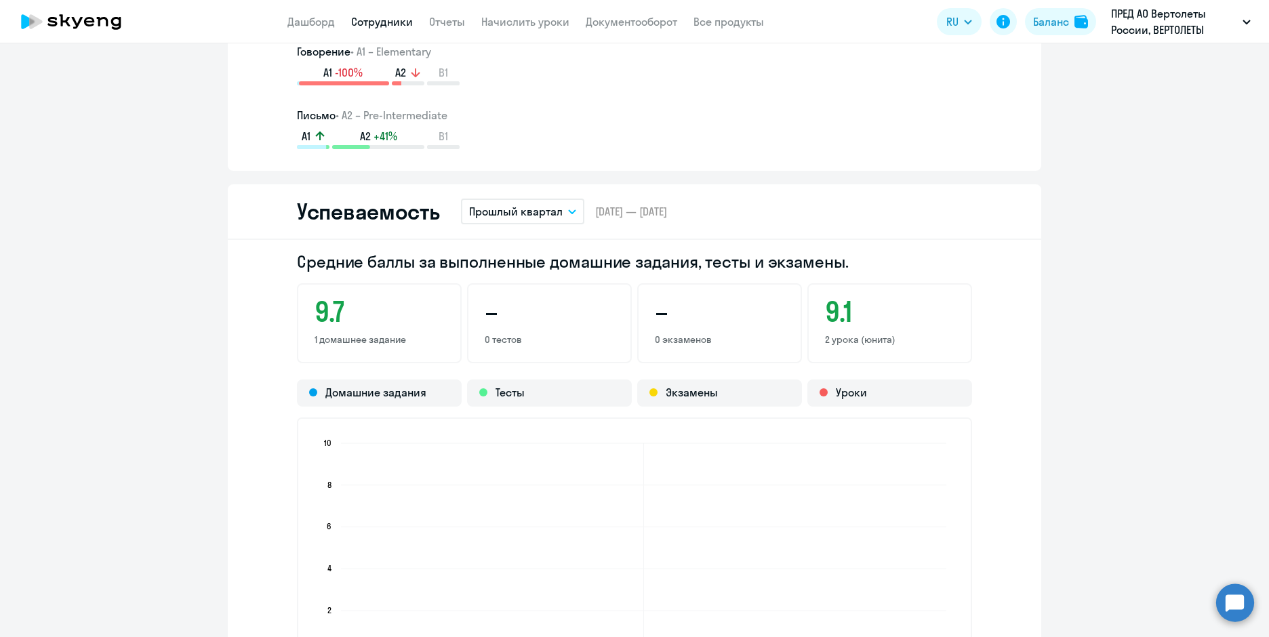
click at [561, 209] on button "Прошлый квартал" at bounding box center [522, 212] width 123 height 26
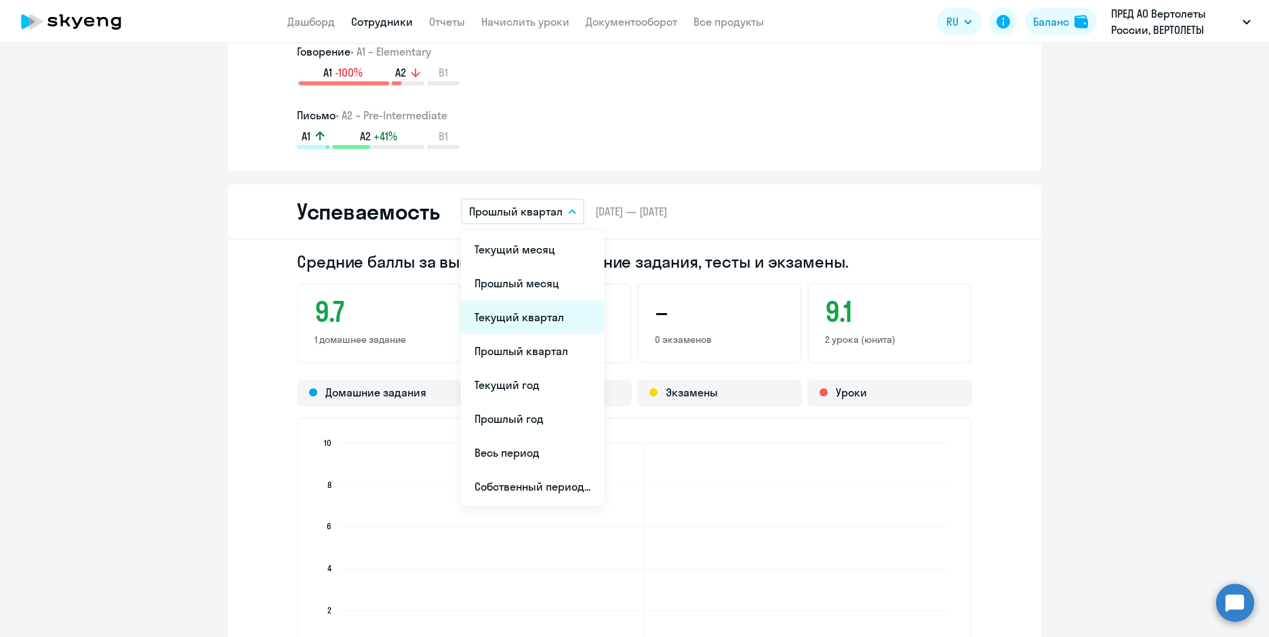
click at [545, 325] on li "Текущий квартал" at bounding box center [532, 317] width 143 height 34
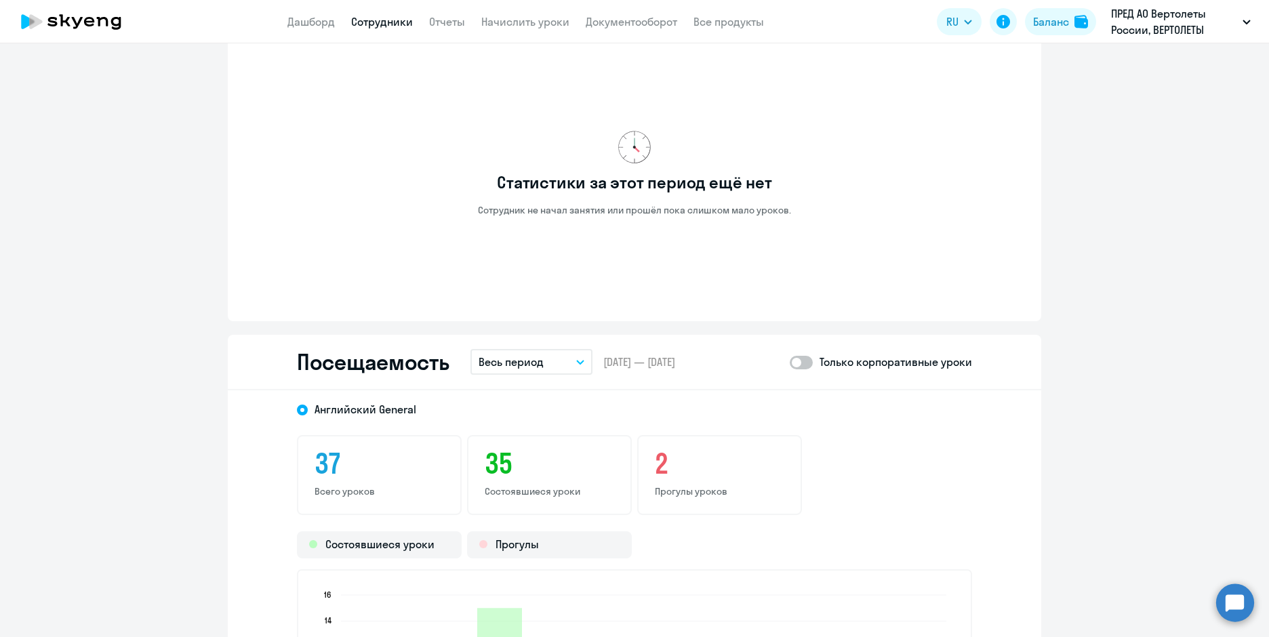
scroll to position [1356, 0]
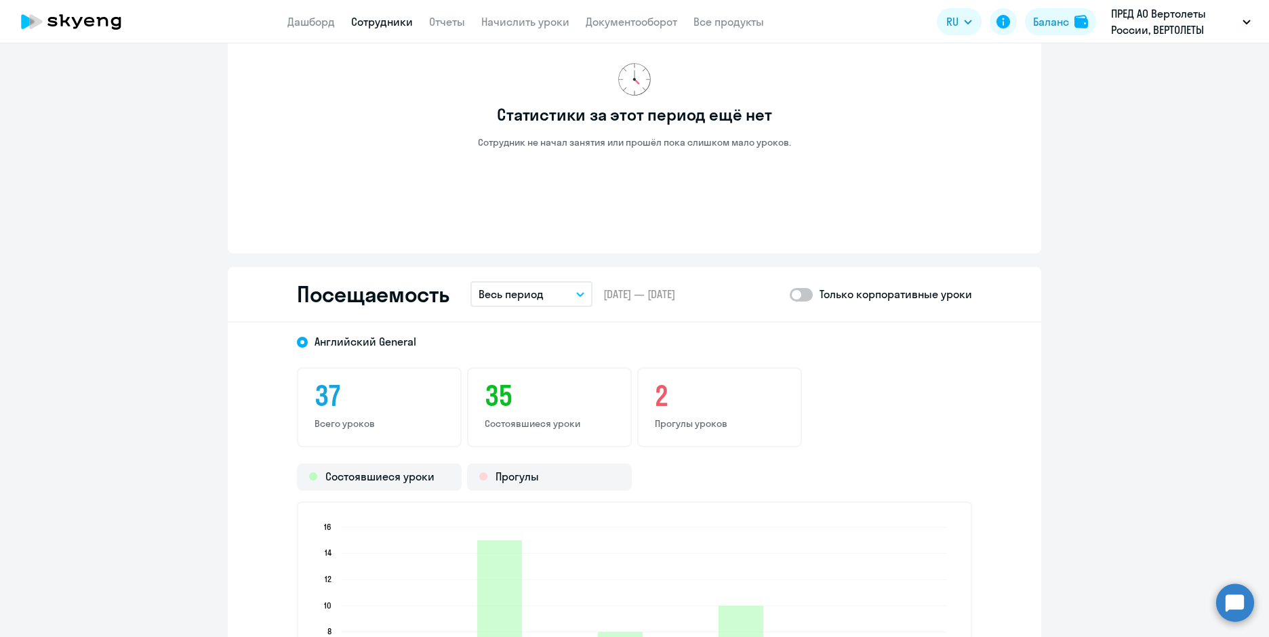
click at [557, 296] on button "Весь период" at bounding box center [532, 294] width 122 height 26
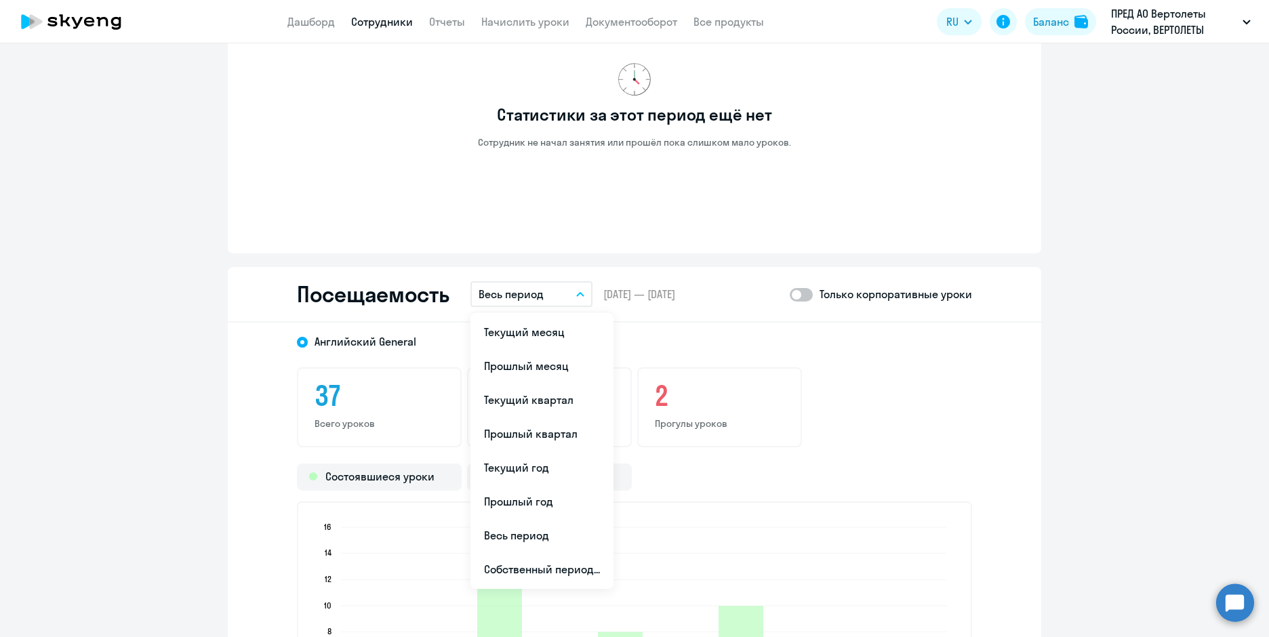
scroll to position [1424, 0]
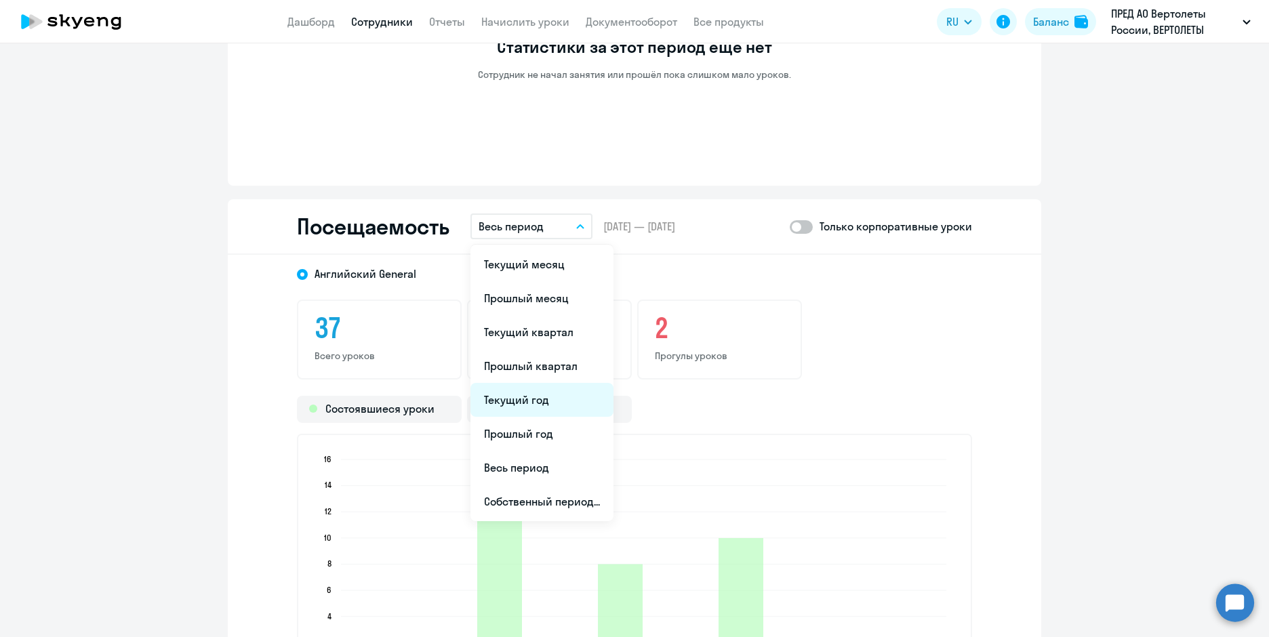
click at [550, 410] on li "Текущий год" at bounding box center [542, 400] width 143 height 34
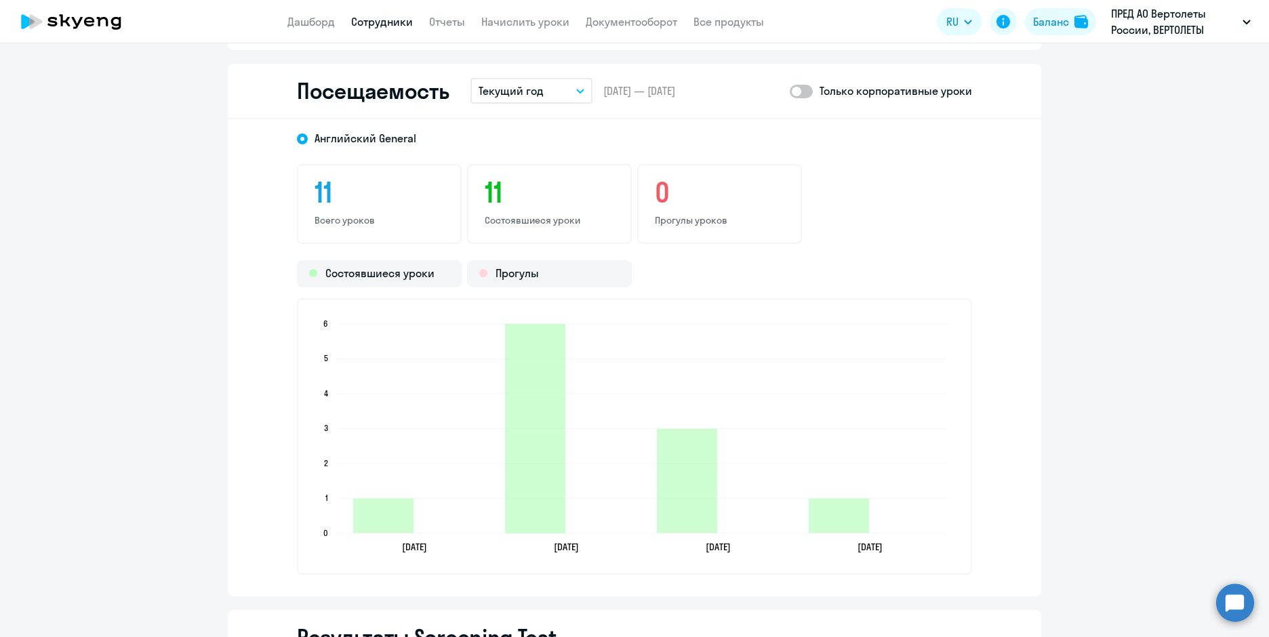
scroll to position [1695, 0]
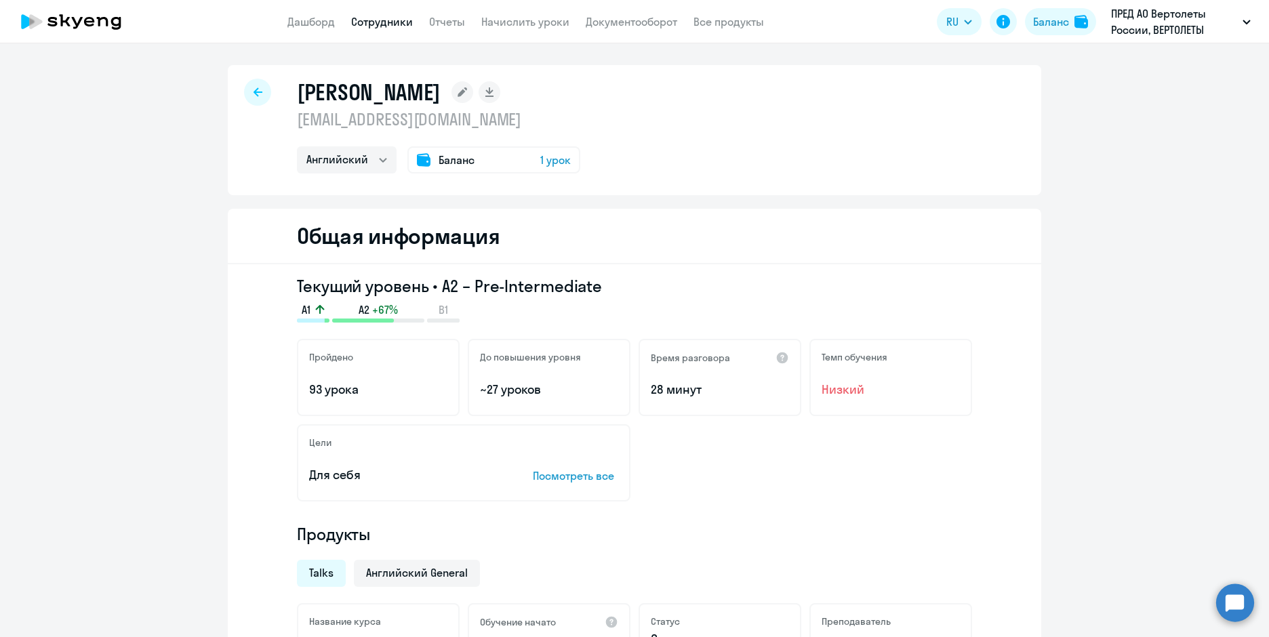
select select "english"
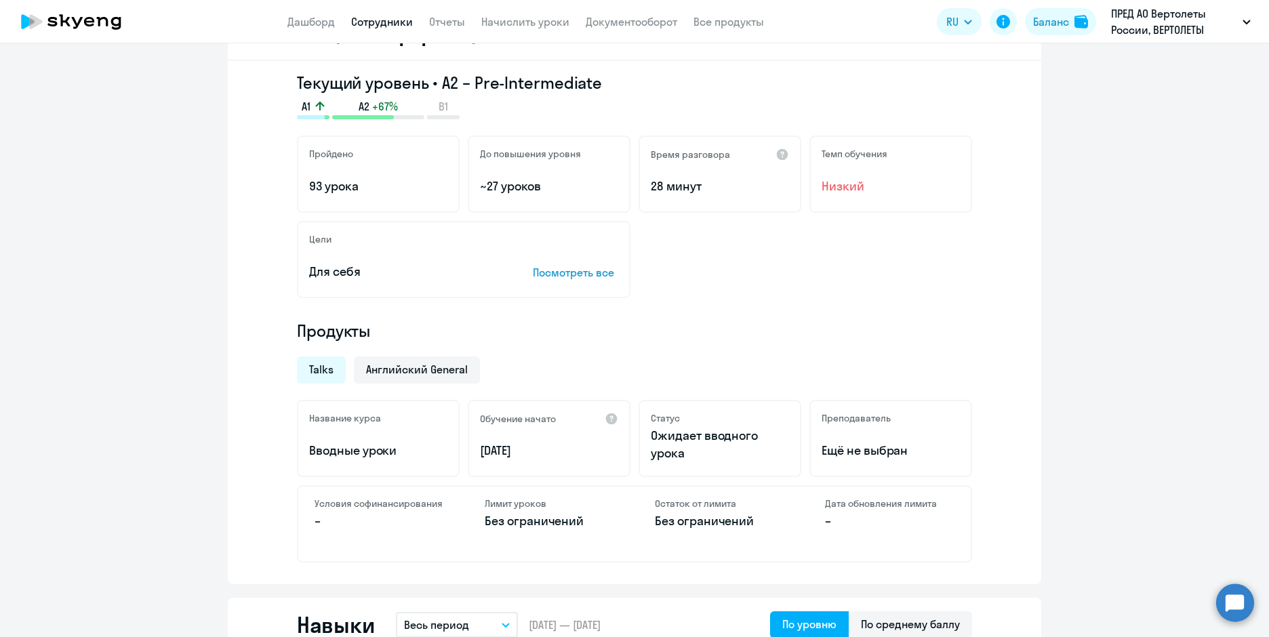
scroll to position [136, 0]
